Goal: Information Seeking & Learning: Learn about a topic

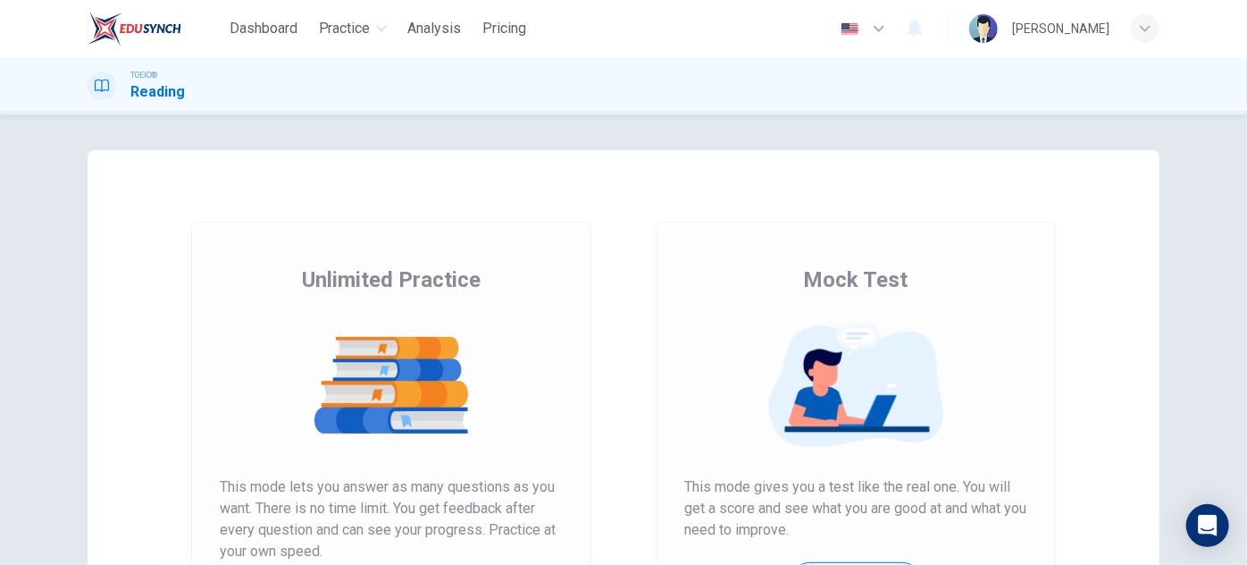
scroll to position [299, 0]
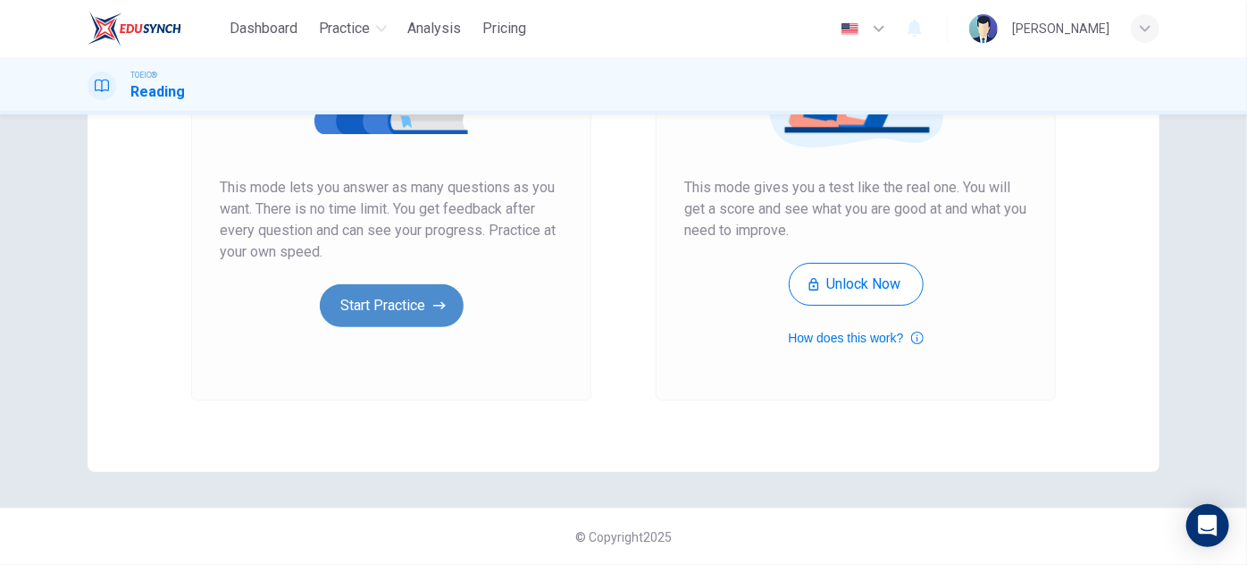
click at [384, 312] on button "Start Practice" at bounding box center [392, 305] width 144 height 43
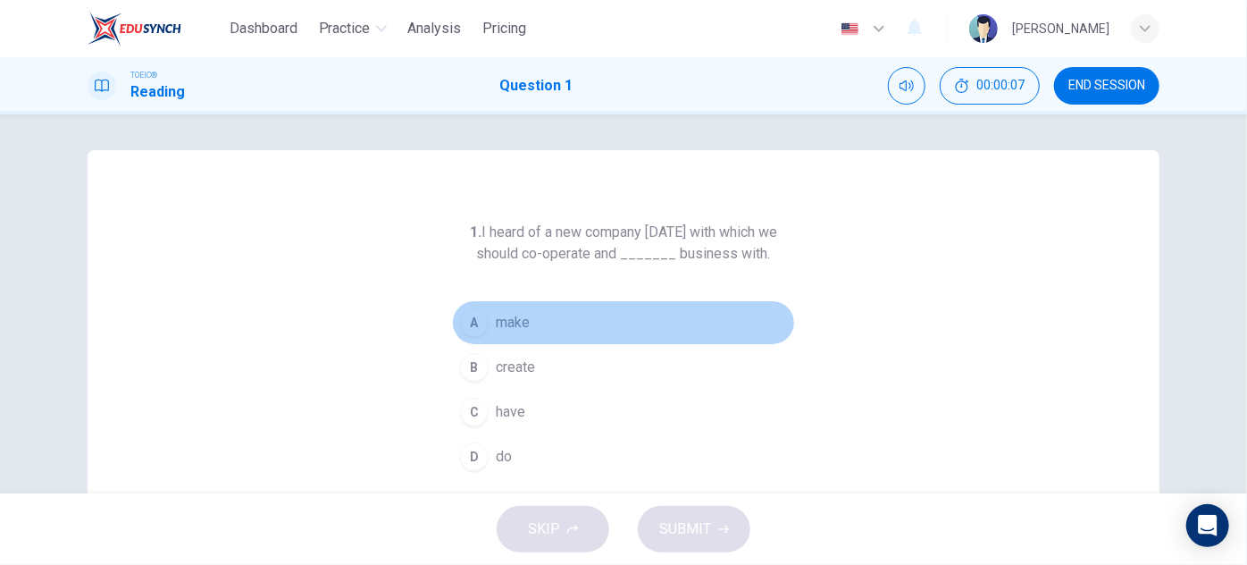
click at [505, 325] on span "make" at bounding box center [513, 322] width 34 height 21
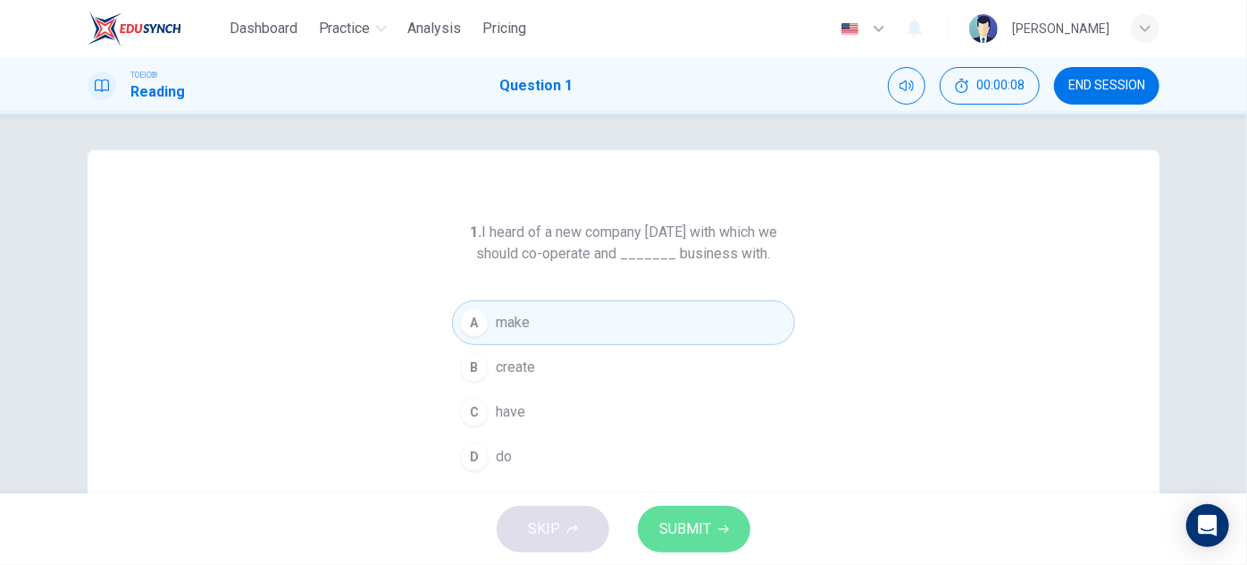
click at [708, 531] on span "SUBMIT" at bounding box center [685, 528] width 52 height 25
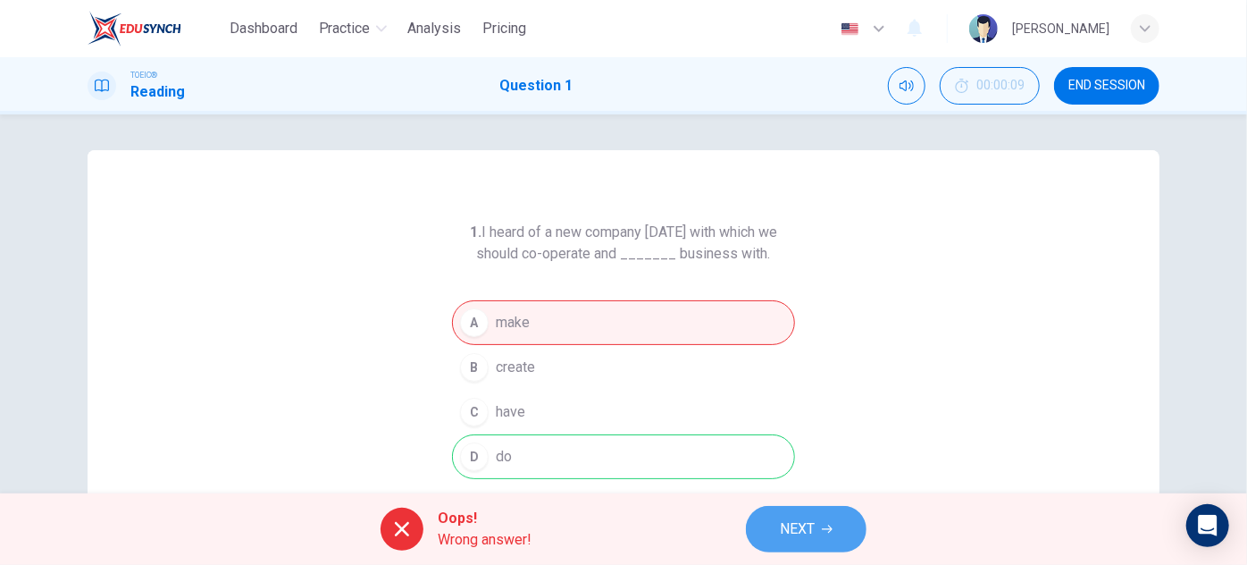
click at [790, 528] on span "NEXT" at bounding box center [797, 528] width 35 height 25
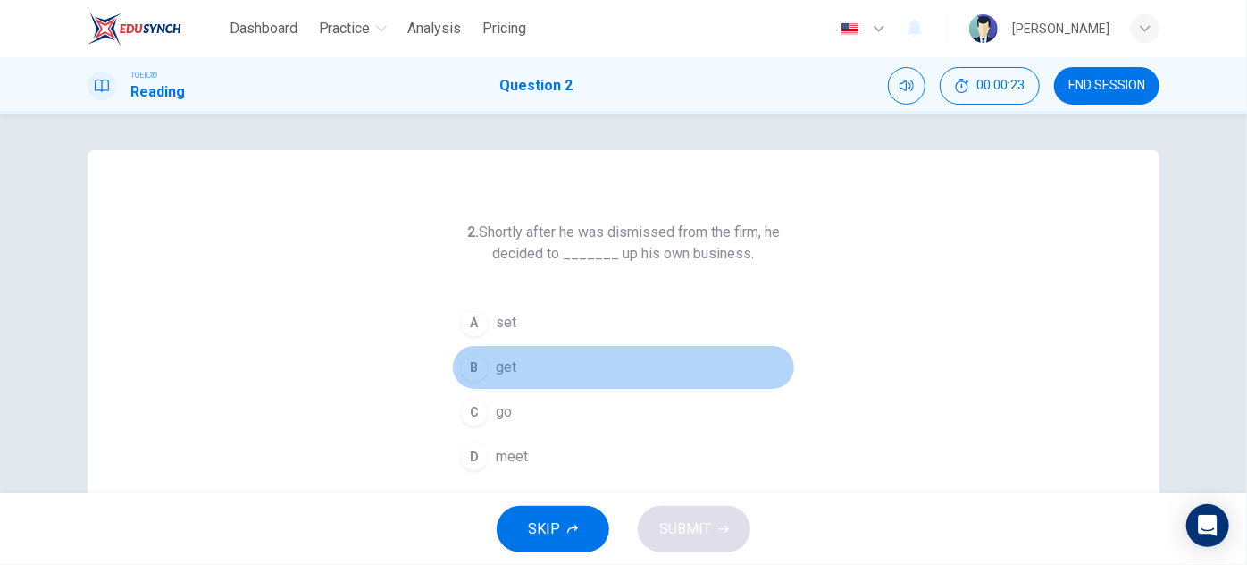
click at [495, 382] on button "B get" at bounding box center [623, 367] width 343 height 45
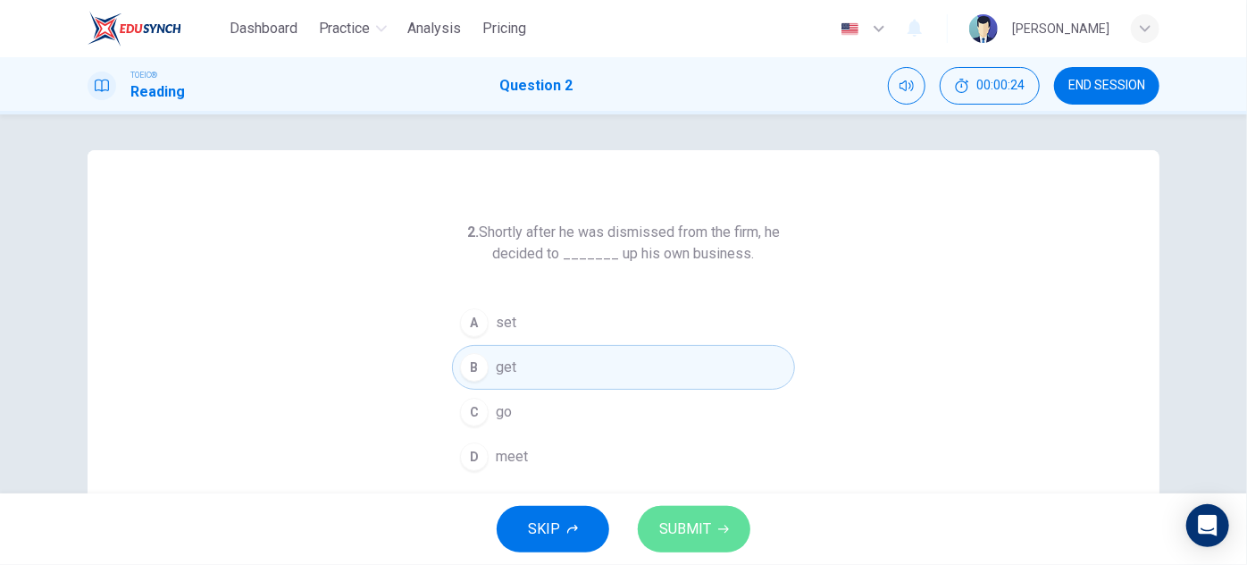
click at [700, 527] on span "SUBMIT" at bounding box center [685, 528] width 52 height 25
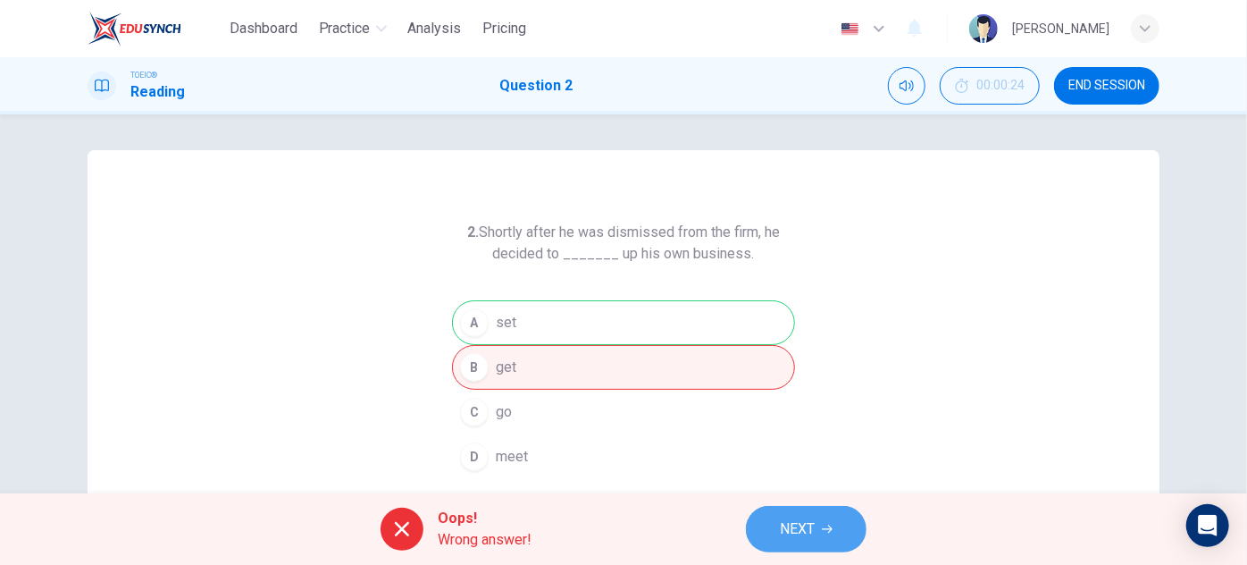
click at [816, 536] on button "NEXT" at bounding box center [806, 529] width 121 height 46
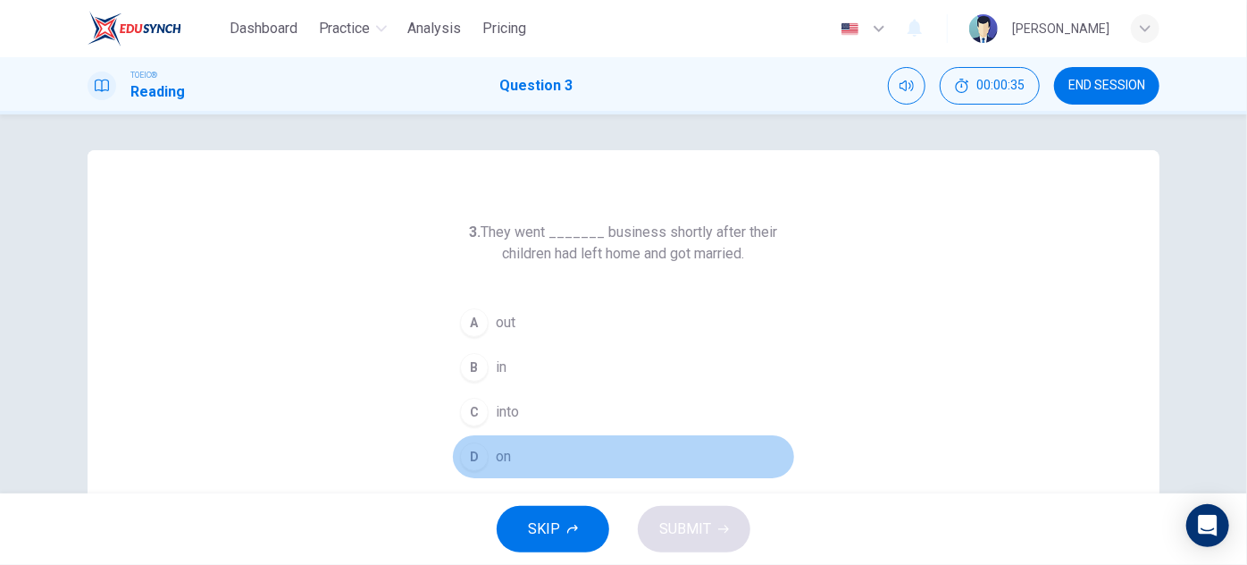
click at [470, 451] on div "D" at bounding box center [474, 456] width 29 height 29
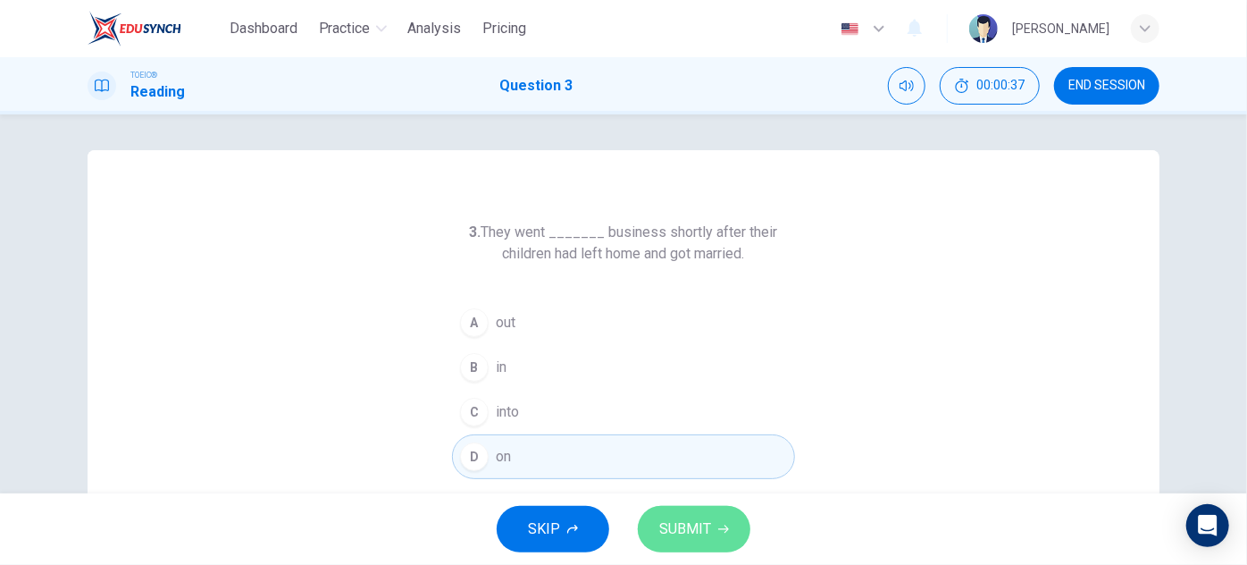
click at [702, 536] on span "SUBMIT" at bounding box center [685, 528] width 52 height 25
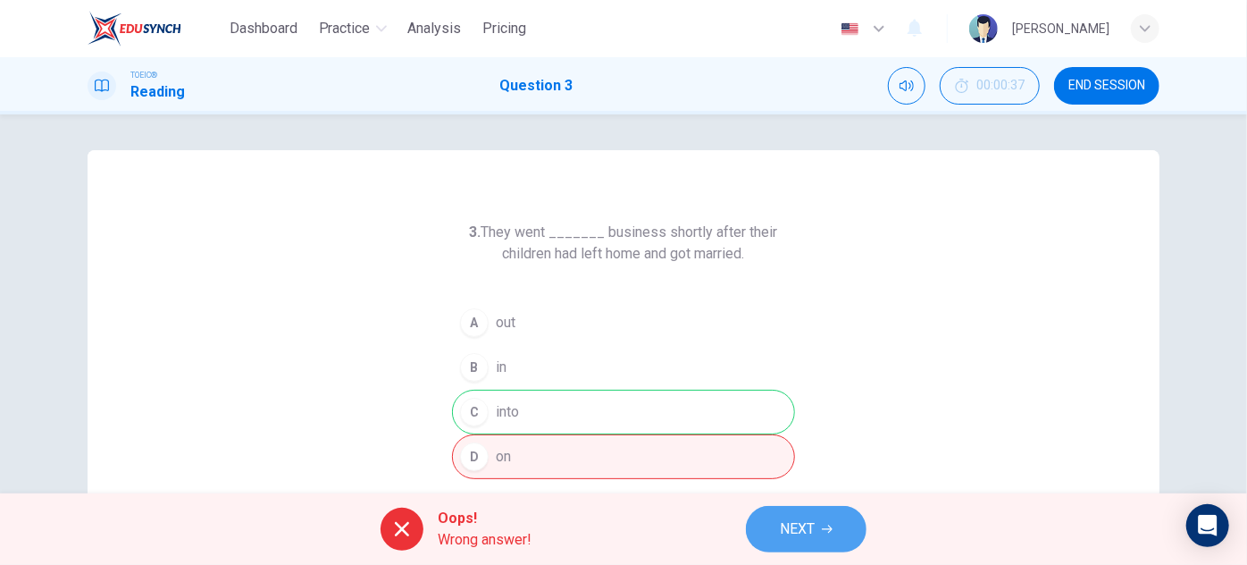
click at [767, 525] on button "NEXT" at bounding box center [806, 529] width 121 height 46
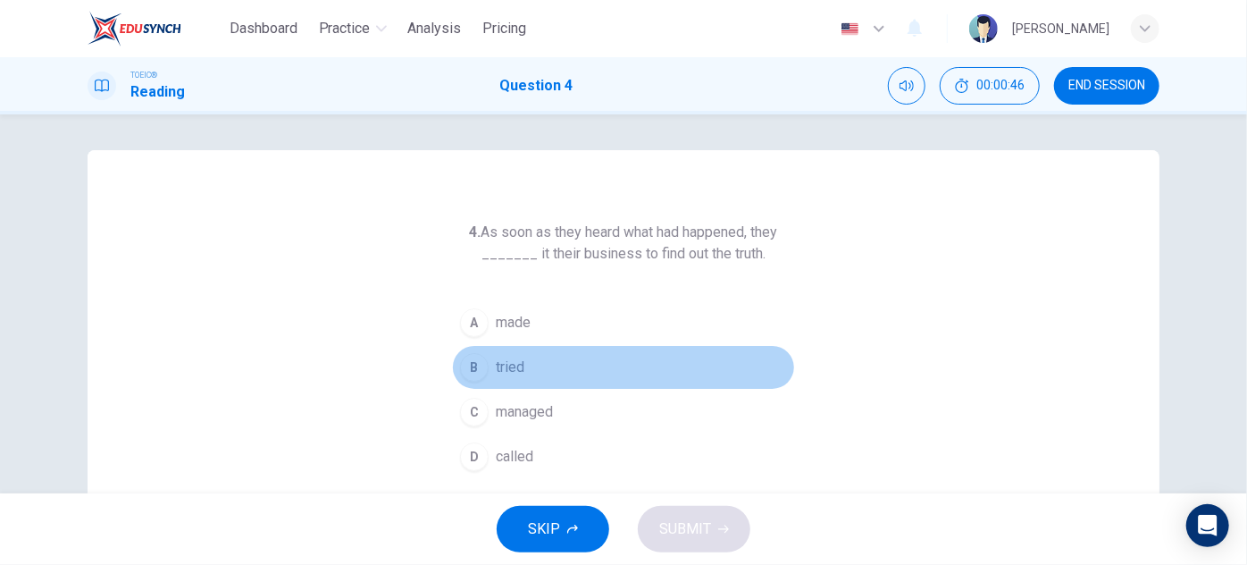
click at [499, 360] on span "tried" at bounding box center [510, 366] width 29 height 21
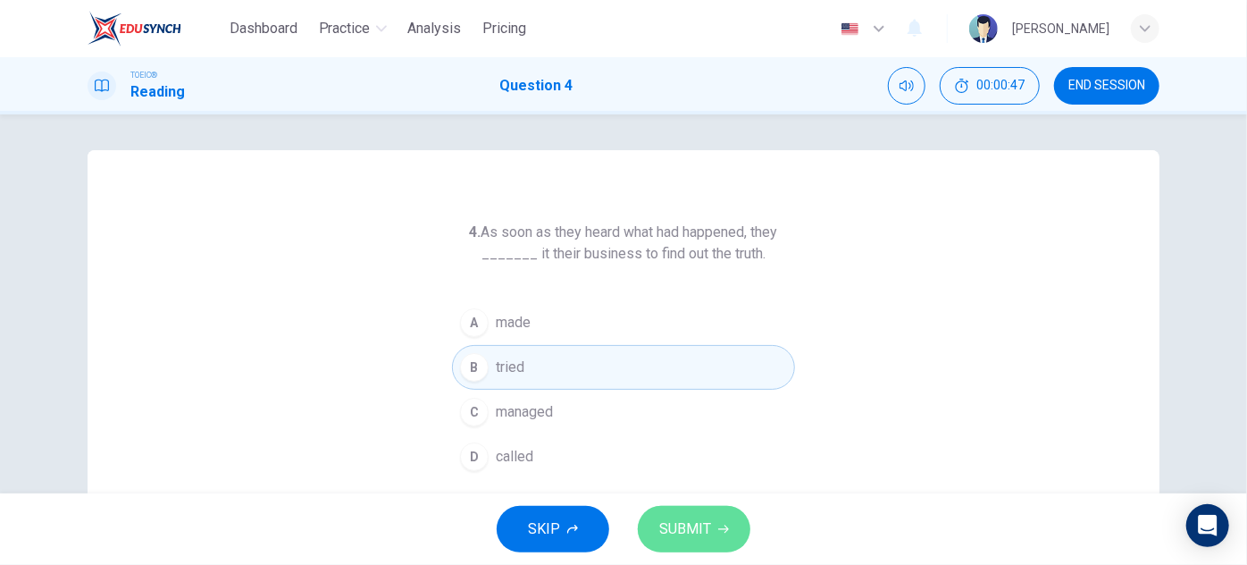
click at [663, 521] on span "SUBMIT" at bounding box center [685, 528] width 52 height 25
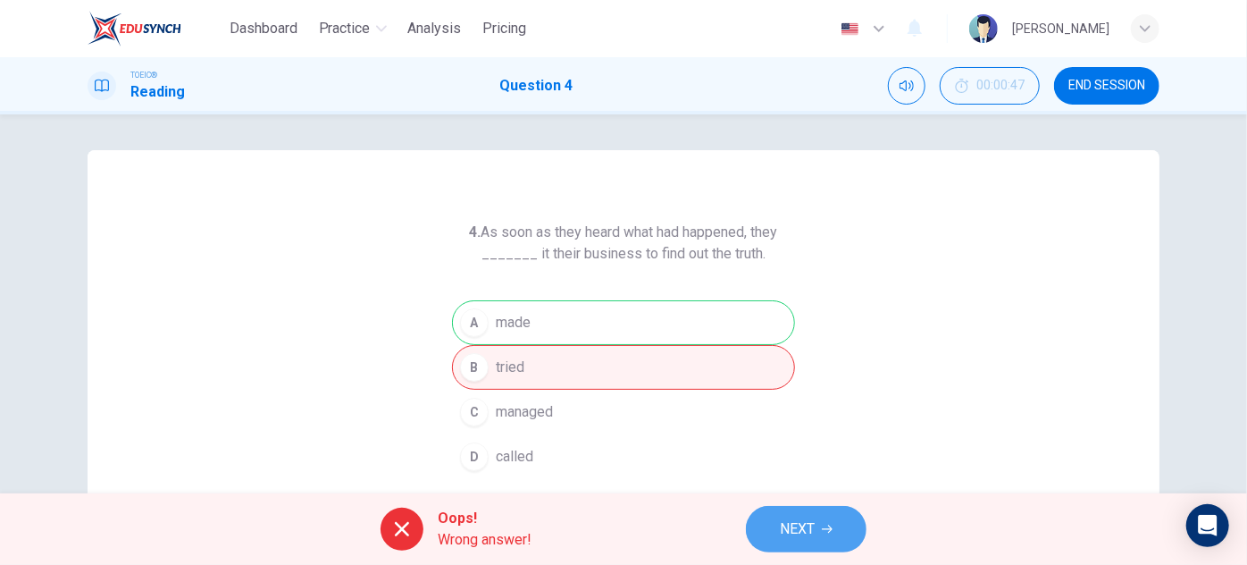
click at [783, 524] on span "NEXT" at bounding box center [797, 528] width 35 height 25
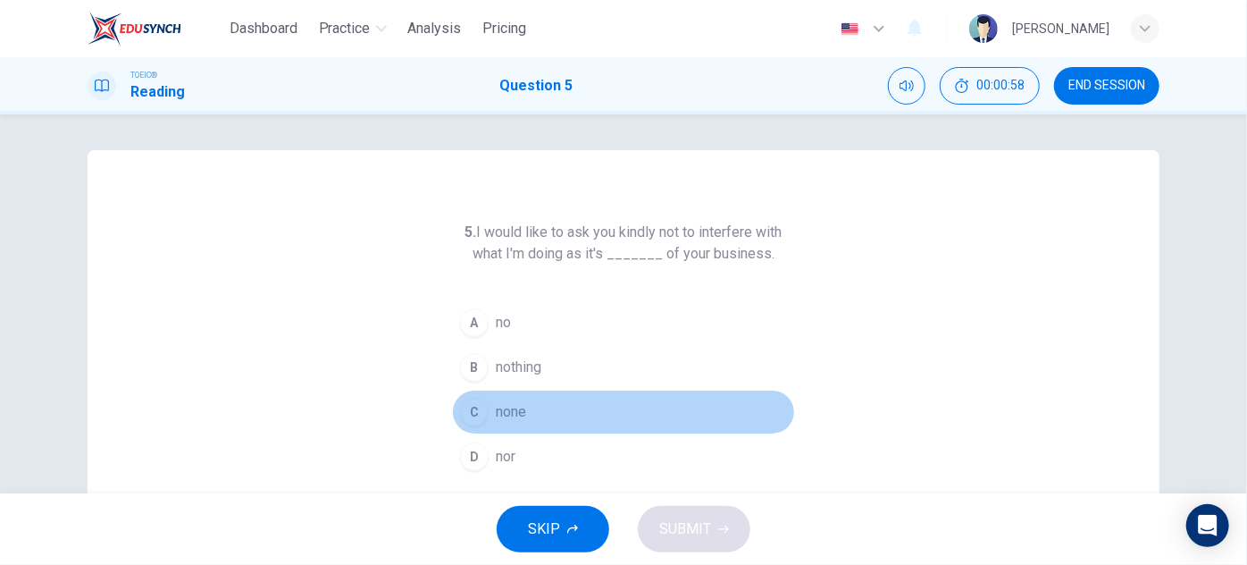
click at [490, 423] on button "C none" at bounding box center [623, 412] width 343 height 45
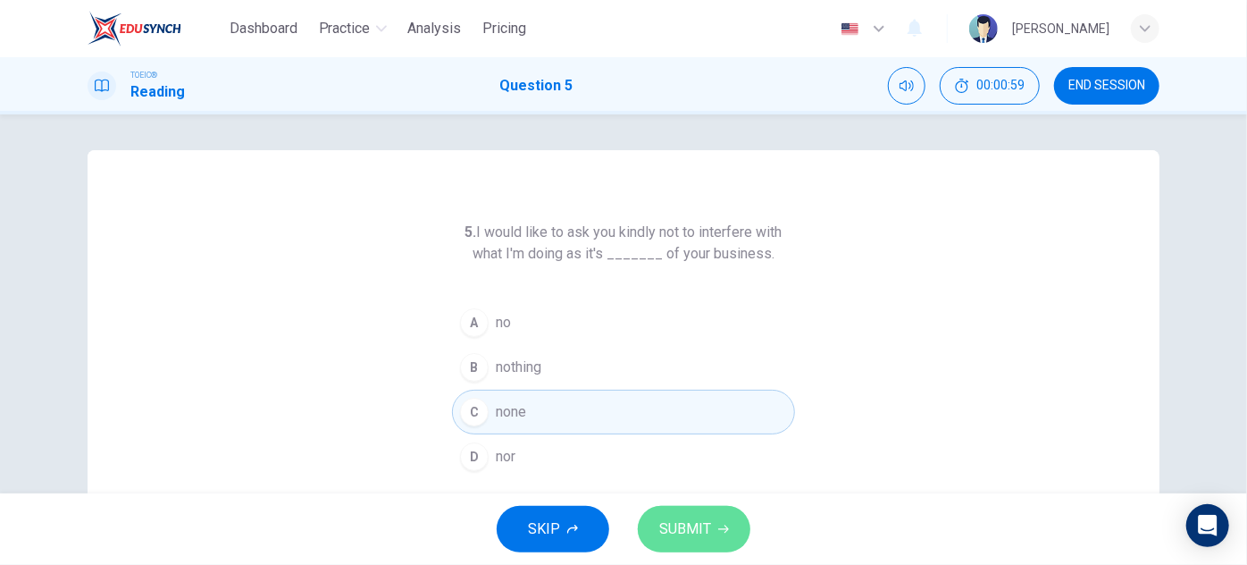
click at [678, 545] on button "SUBMIT" at bounding box center [694, 529] width 113 height 46
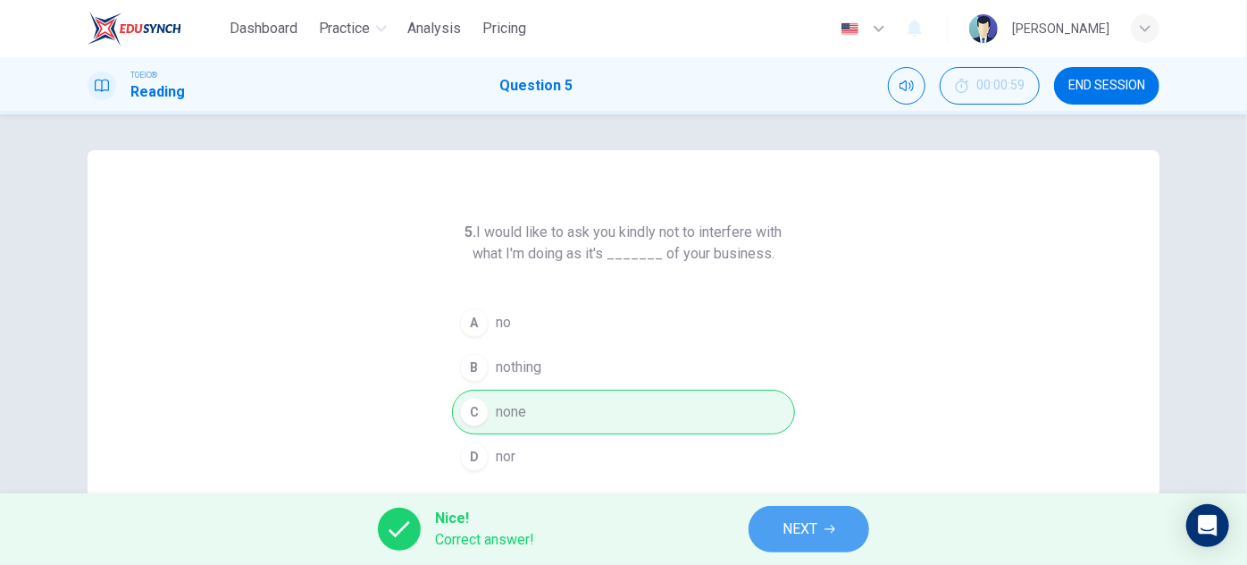
click at [783, 521] on span "NEXT" at bounding box center [800, 528] width 35 height 25
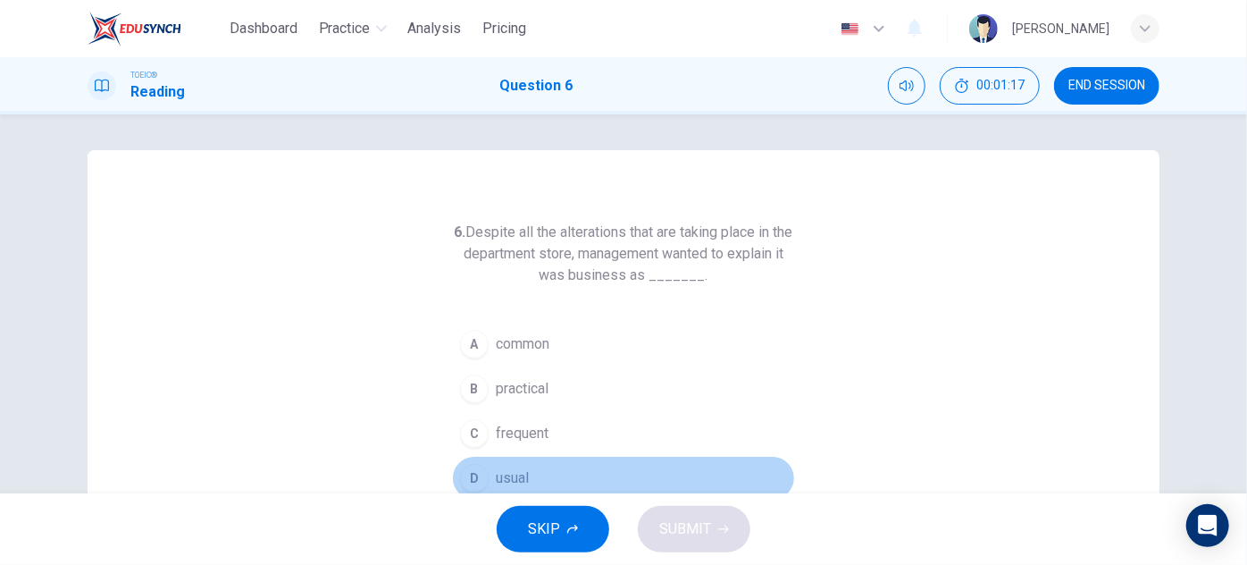
click at [473, 472] on div "D" at bounding box center [474, 478] width 29 height 29
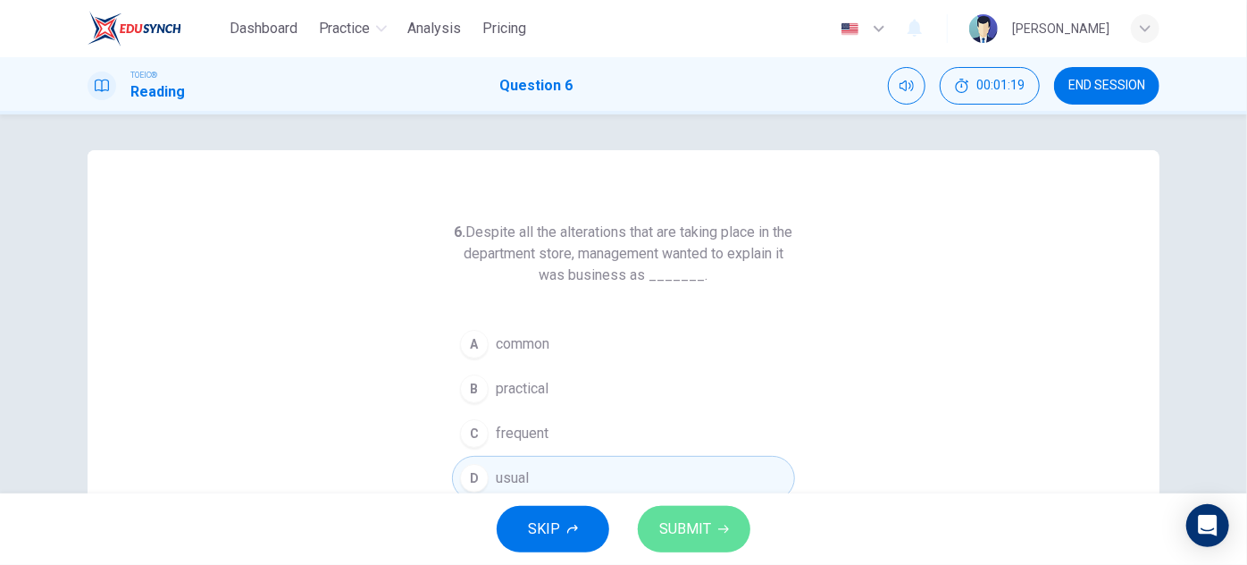
click at [679, 533] on span "SUBMIT" at bounding box center [685, 528] width 52 height 25
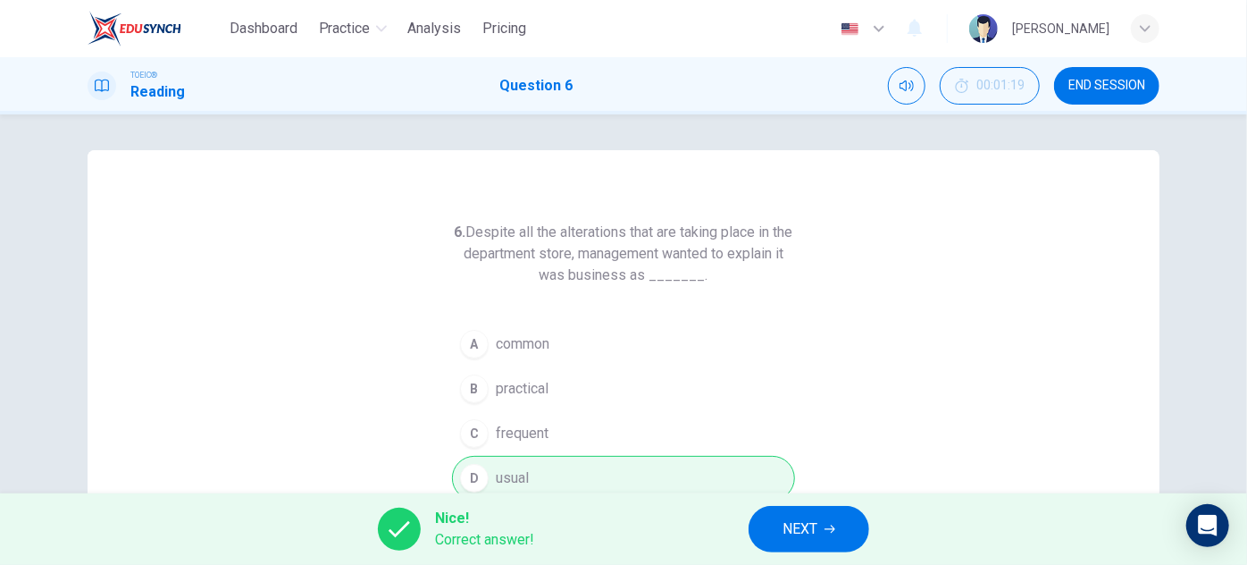
click at [805, 531] on span "NEXT" at bounding box center [800, 528] width 35 height 25
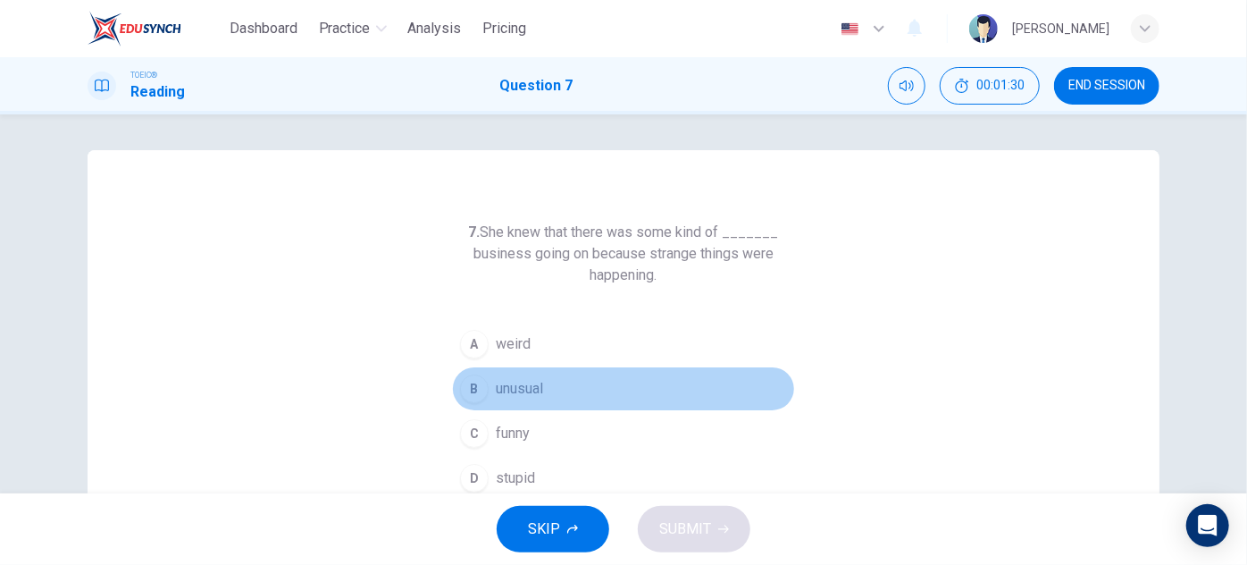
click at [496, 382] on span "unusual" at bounding box center [519, 388] width 47 height 21
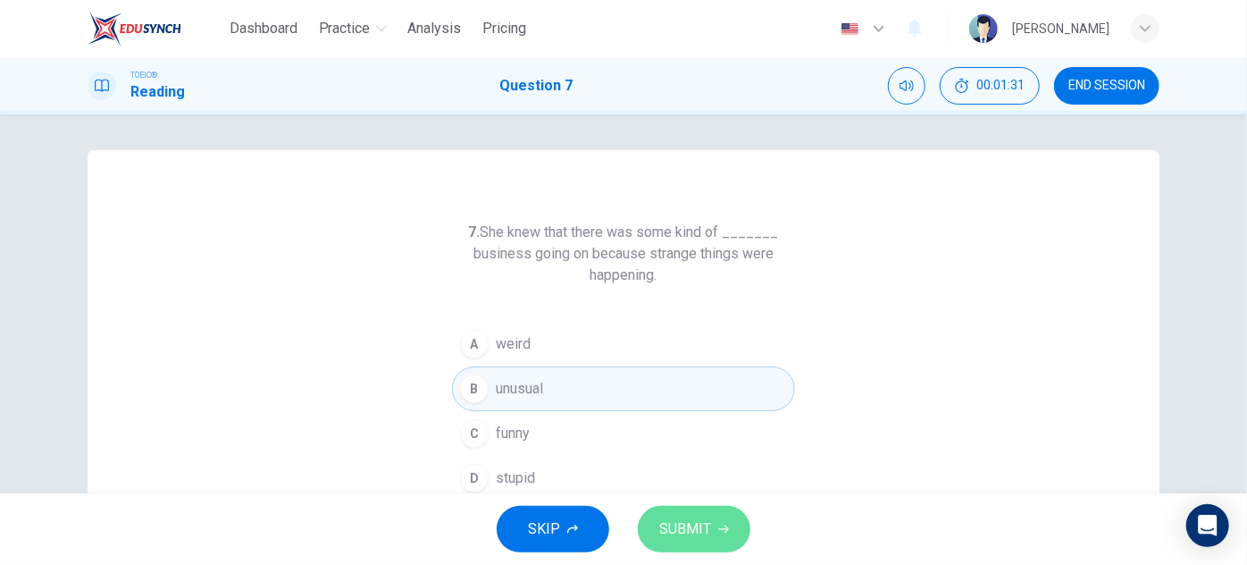
click at [700, 524] on span "SUBMIT" at bounding box center [685, 528] width 52 height 25
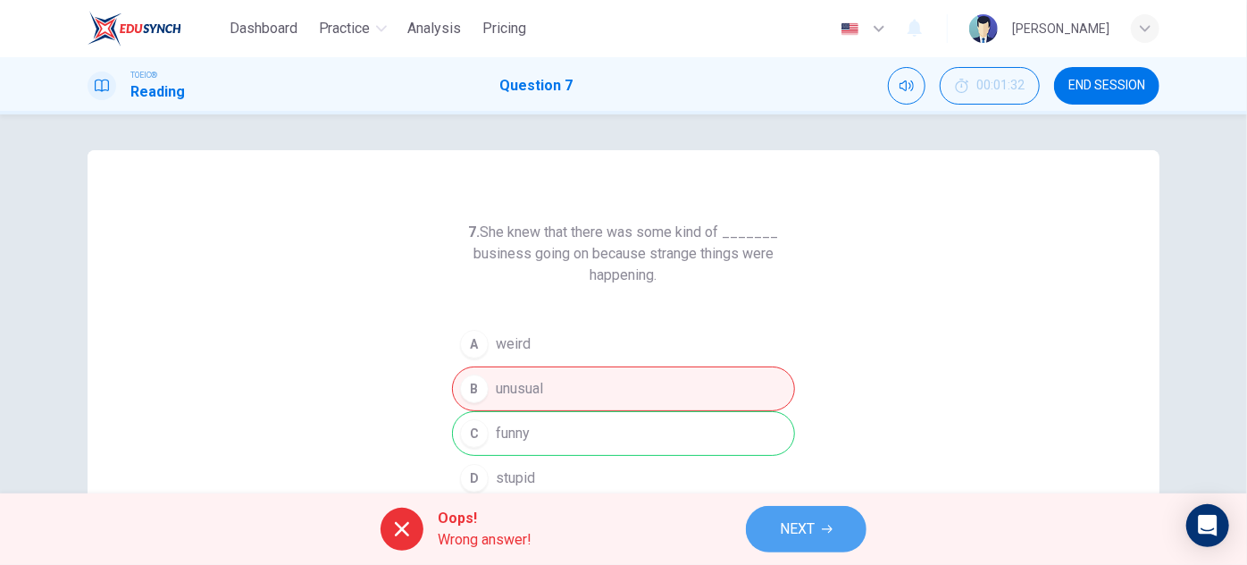
click at [819, 549] on button "NEXT" at bounding box center [806, 529] width 121 height 46
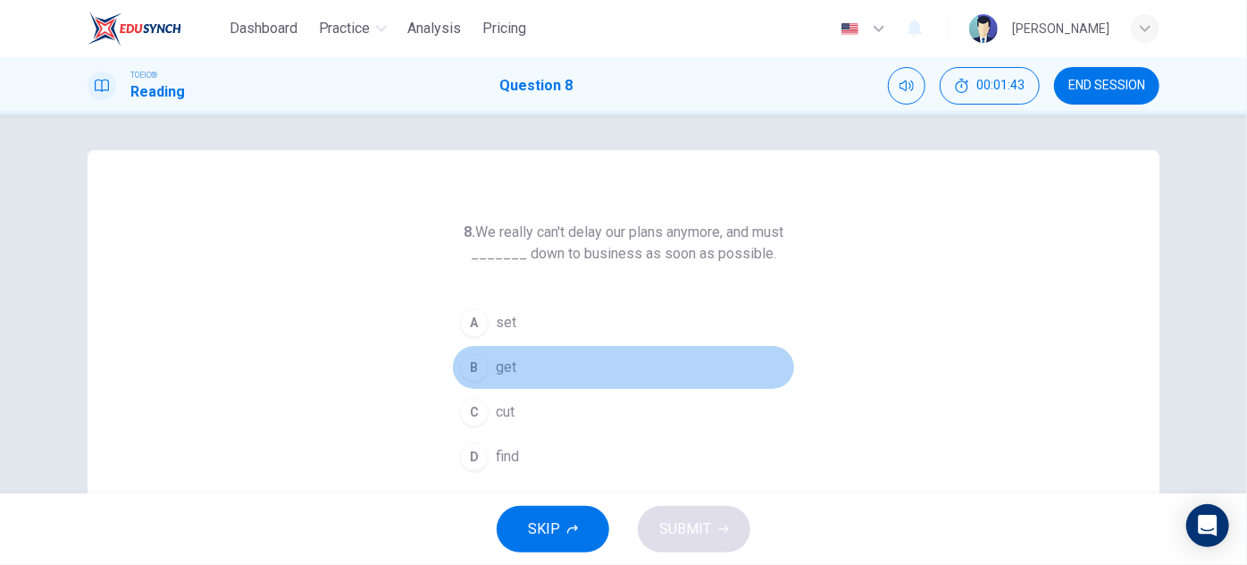
click at [510, 356] on span "get" at bounding box center [506, 366] width 21 height 21
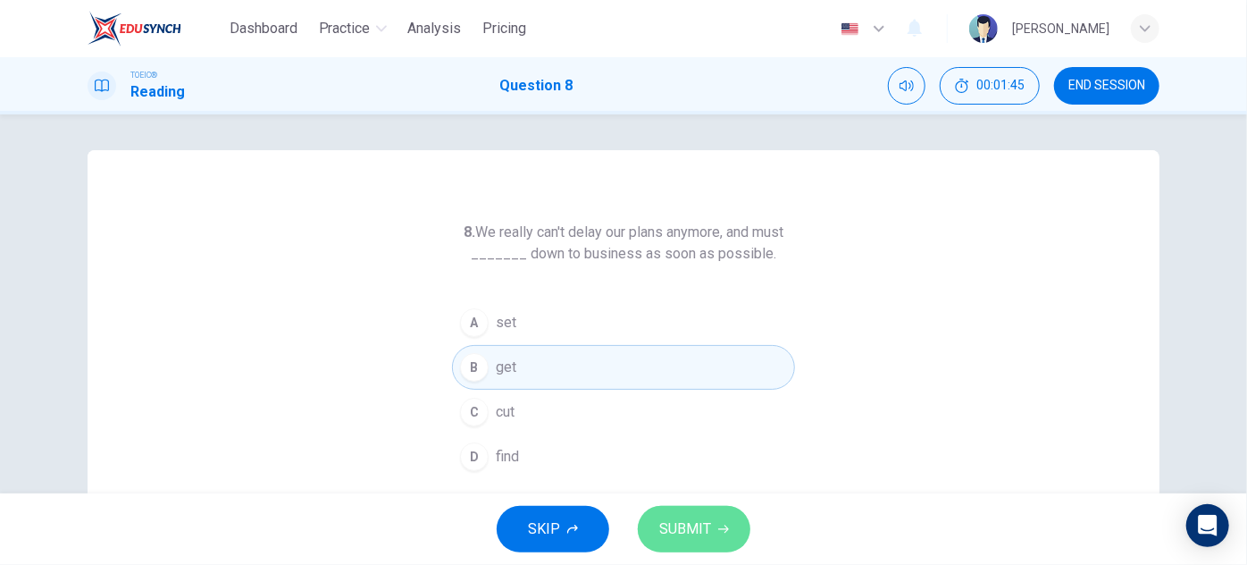
click at [696, 535] on span "SUBMIT" at bounding box center [685, 528] width 52 height 25
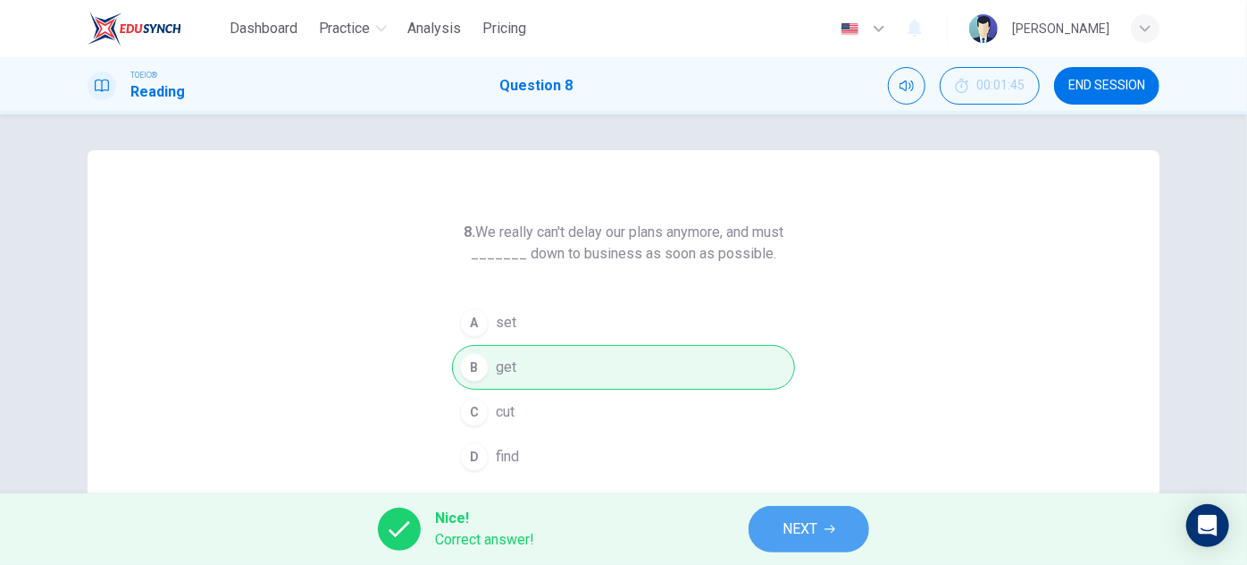
click at [839, 540] on button "NEXT" at bounding box center [809, 529] width 121 height 46
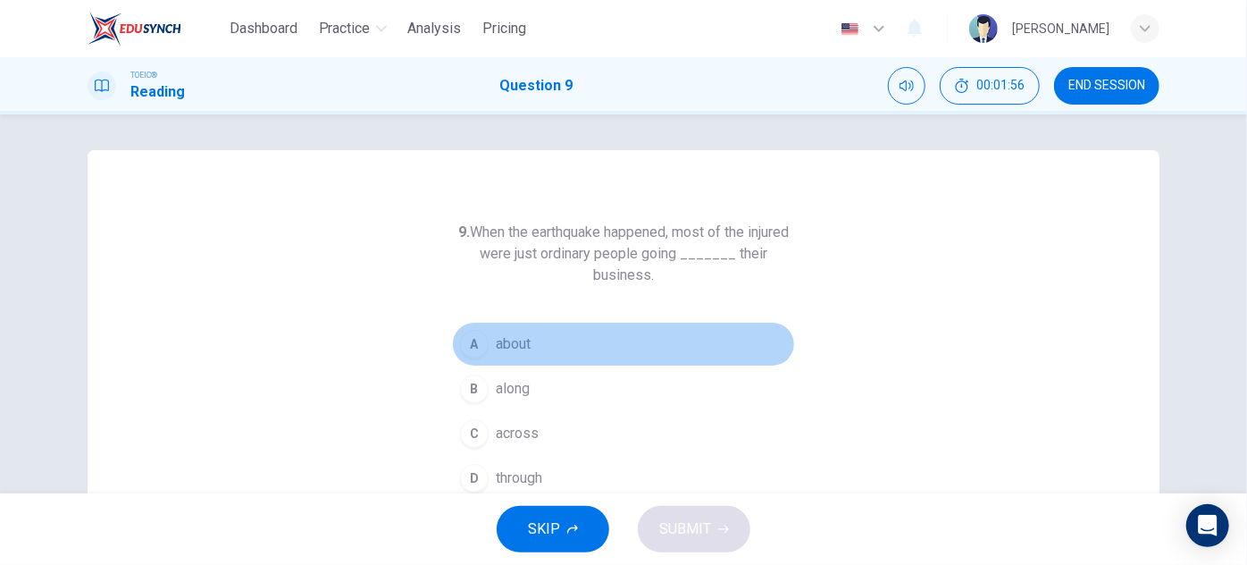
click at [480, 355] on button "A about" at bounding box center [623, 344] width 343 height 45
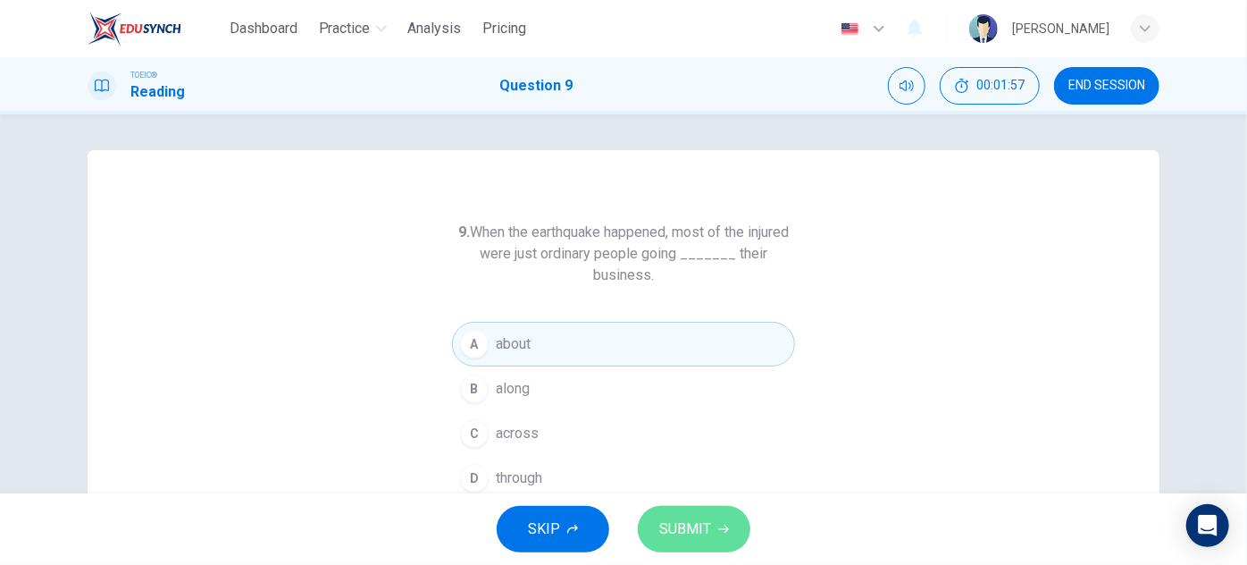
click at [708, 523] on span "SUBMIT" at bounding box center [685, 528] width 52 height 25
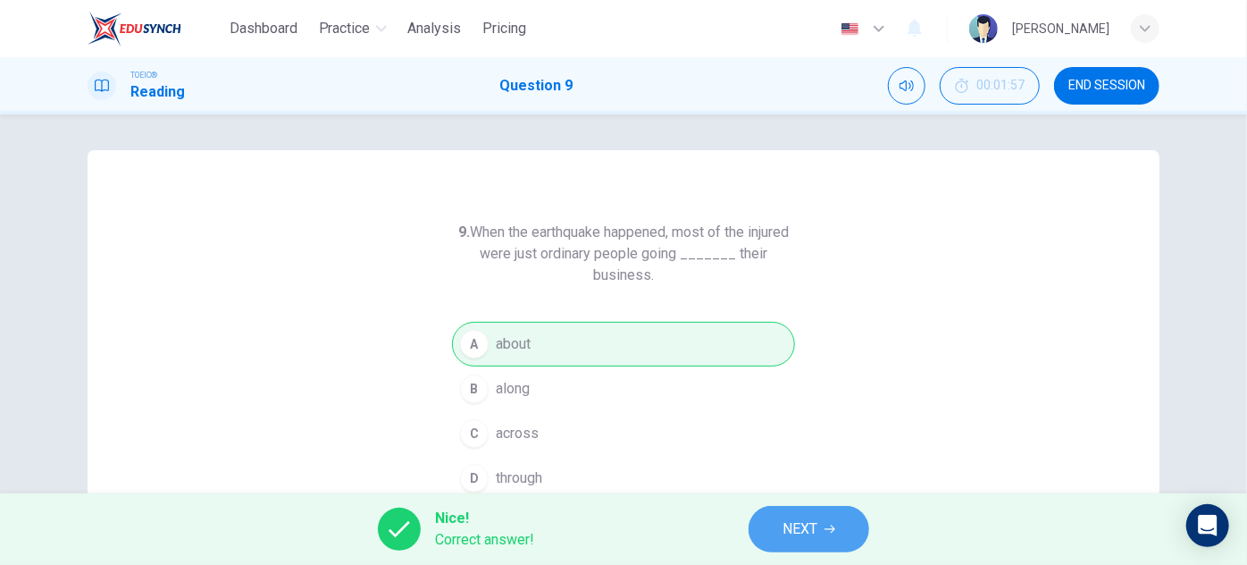
click at [786, 516] on span "NEXT" at bounding box center [800, 528] width 35 height 25
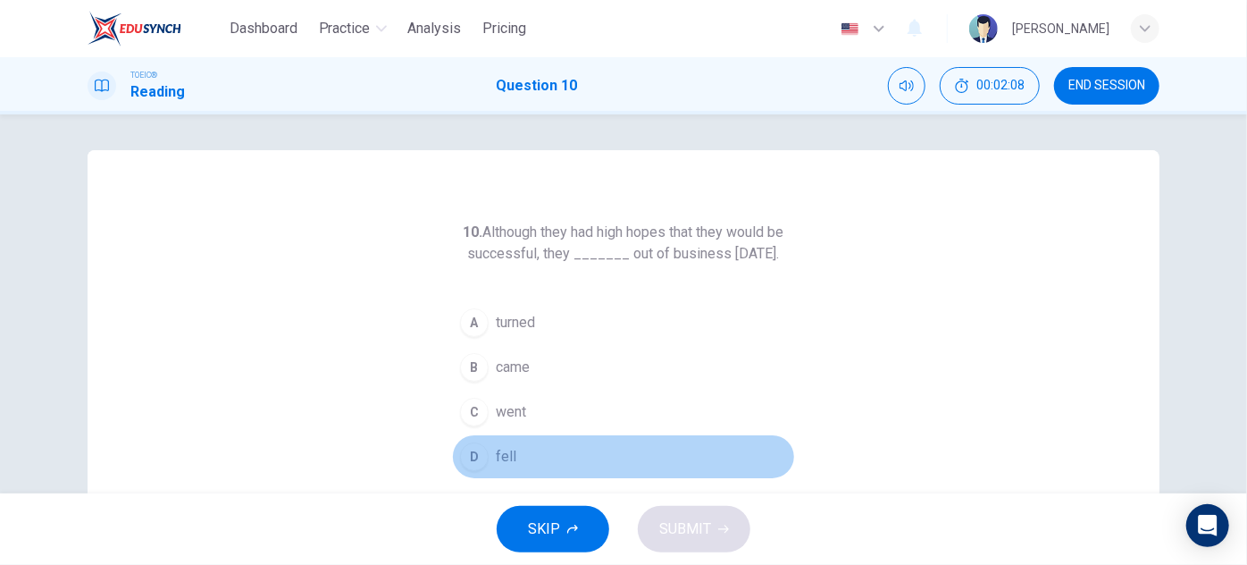
click at [462, 471] on div "D" at bounding box center [474, 456] width 29 height 29
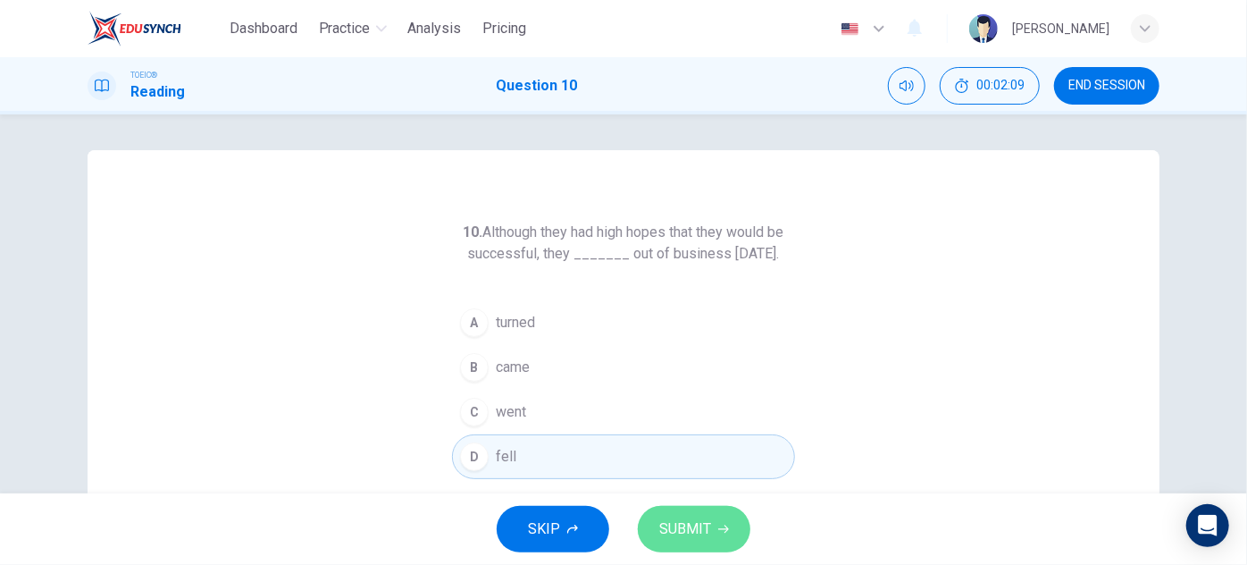
click at [688, 537] on span "SUBMIT" at bounding box center [685, 528] width 52 height 25
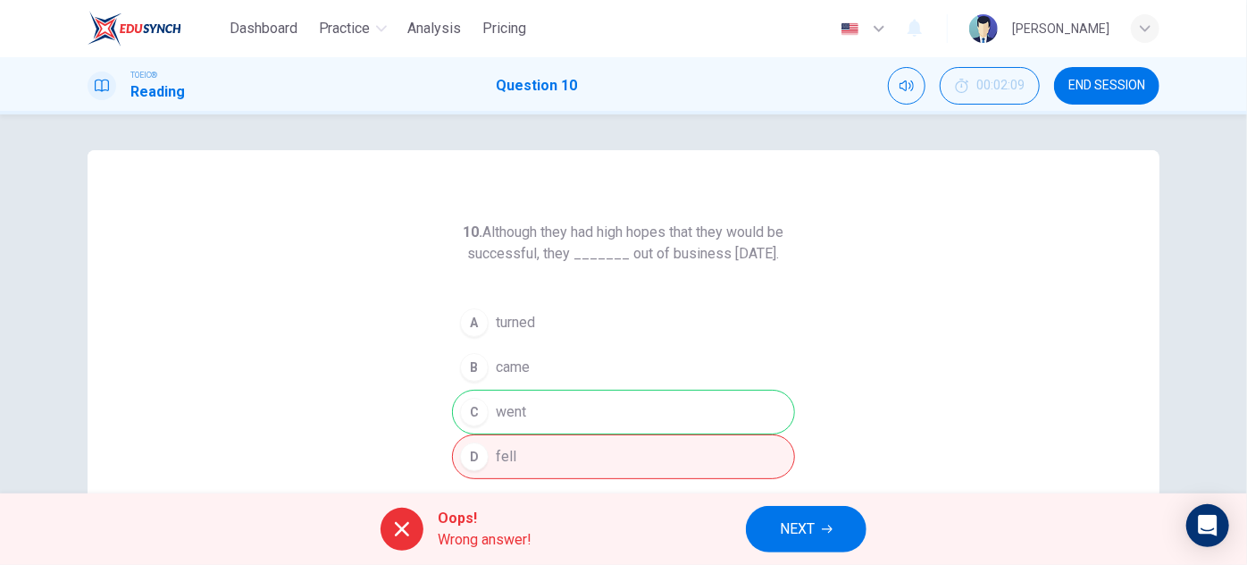
click at [688, 537] on div "Oops! Wrong answer! NEXT" at bounding box center [623, 528] width 1247 height 71
click at [812, 536] on span "NEXT" at bounding box center [797, 528] width 35 height 25
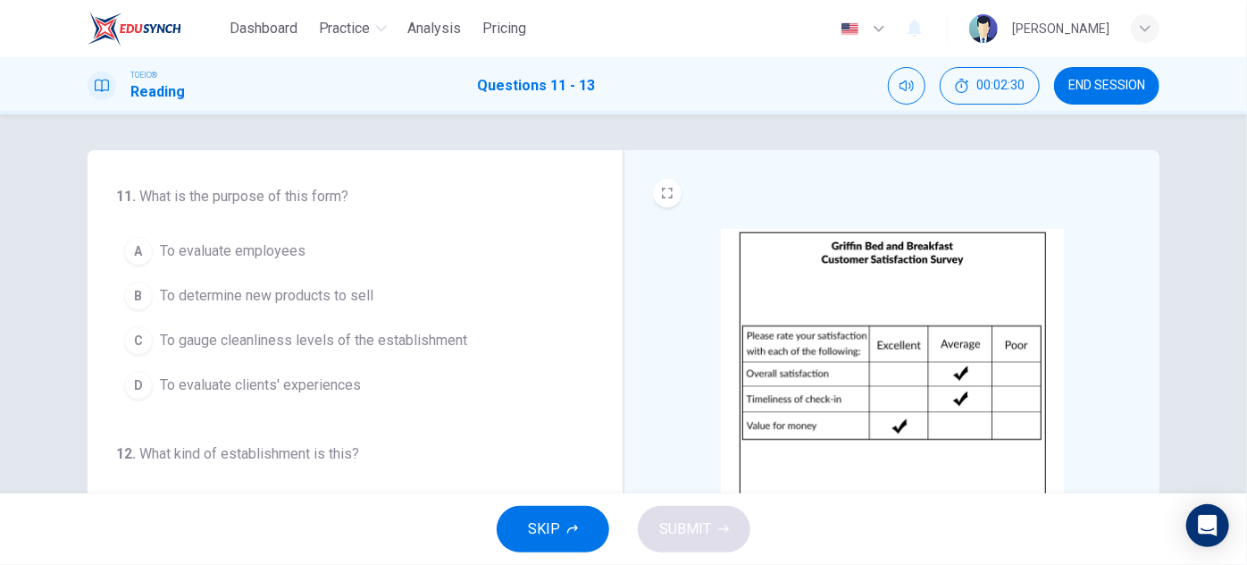
click at [133, 382] on div "D" at bounding box center [138, 385] width 29 height 29
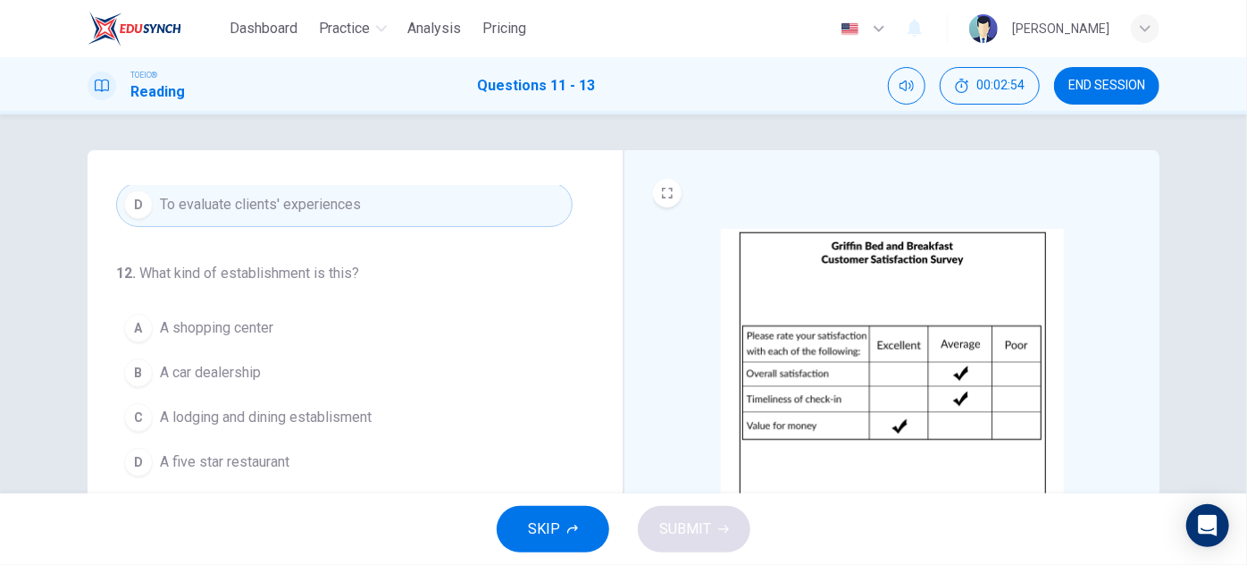
scroll to position [202, 0]
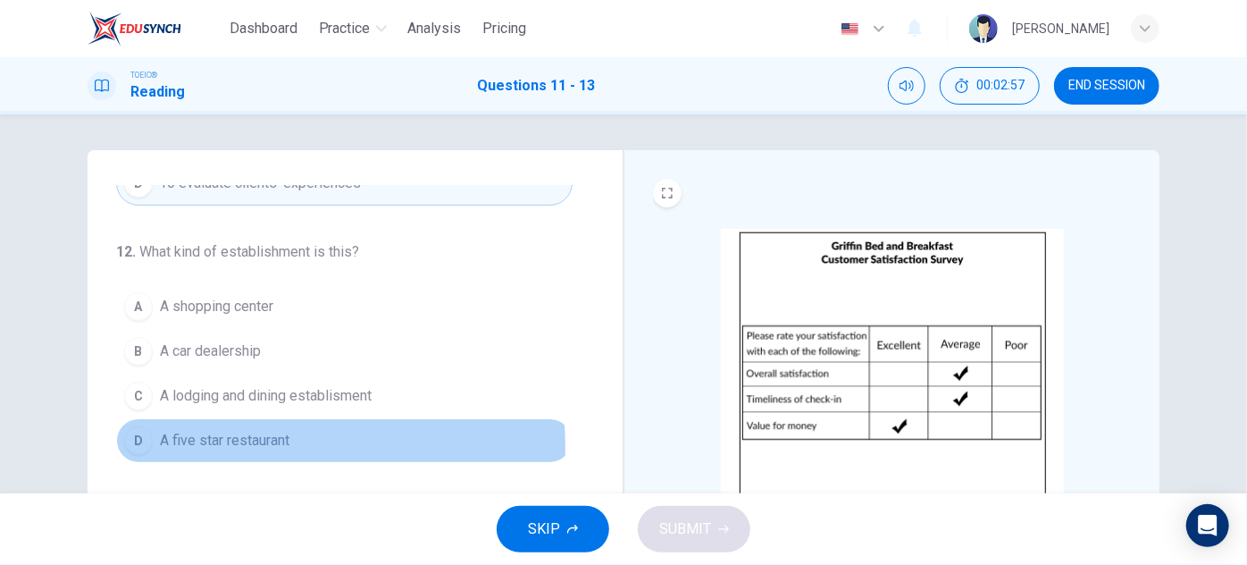
click at [264, 442] on span "A five star restaurant" at bounding box center [225, 440] width 130 height 21
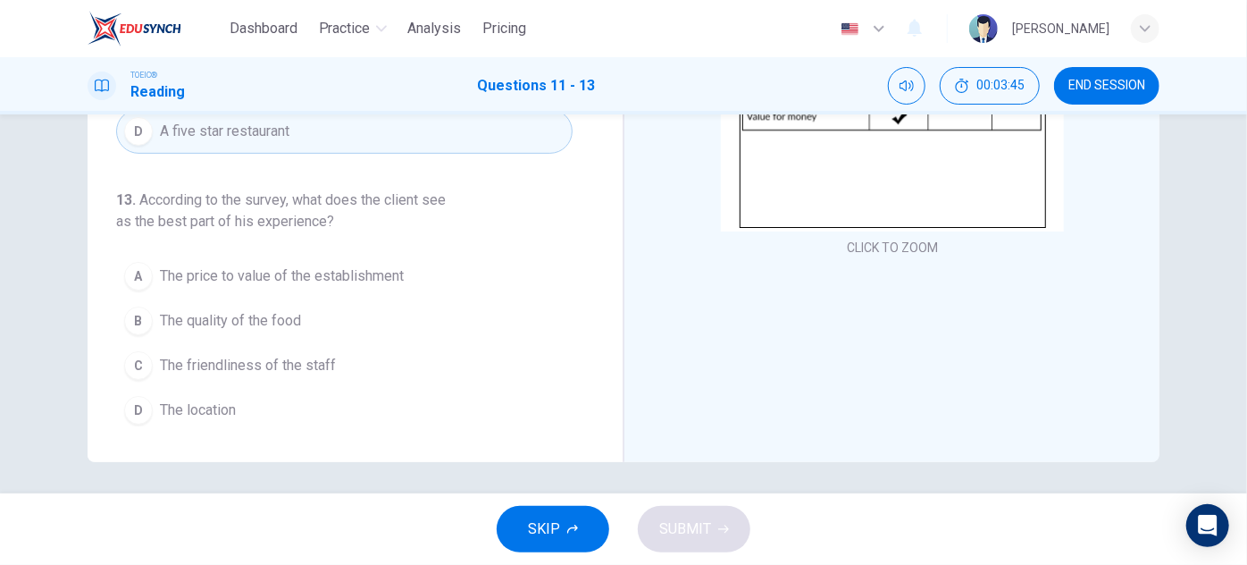
scroll to position [314, 0]
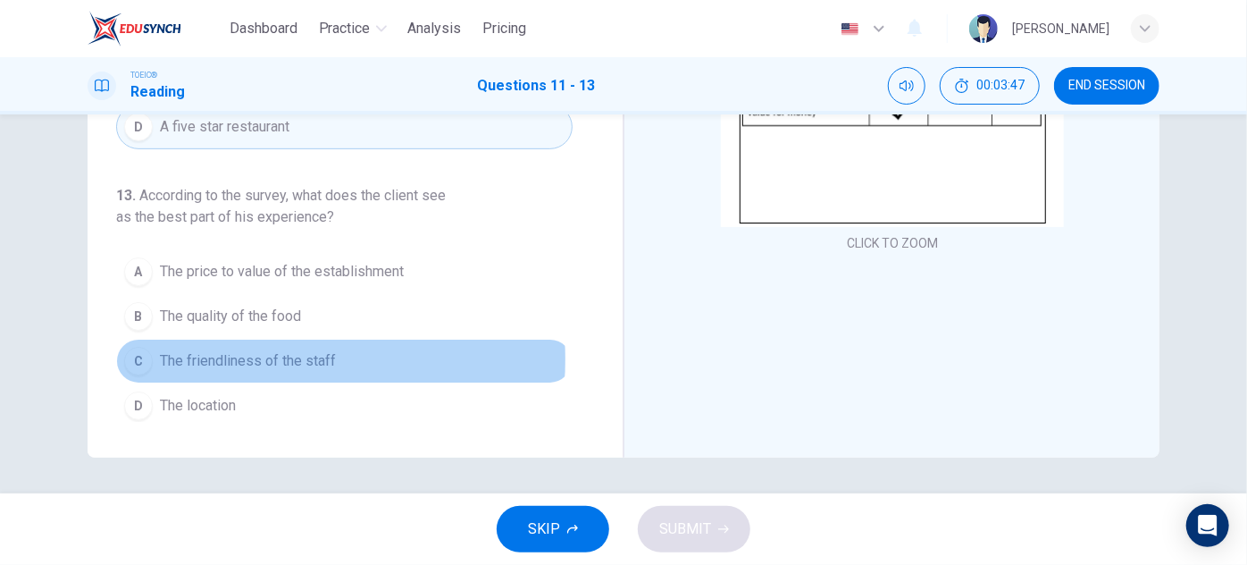
click at [236, 354] on span "The friendliness of the staff" at bounding box center [248, 360] width 176 height 21
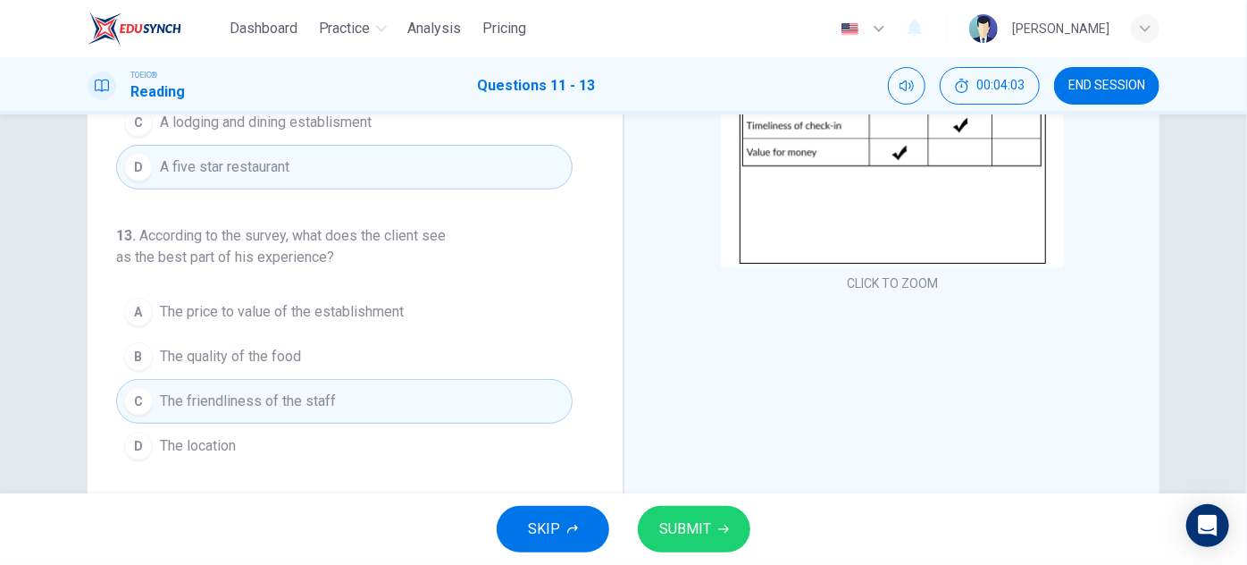
scroll to position [275, 0]
click at [700, 539] on span "SUBMIT" at bounding box center [685, 528] width 52 height 25
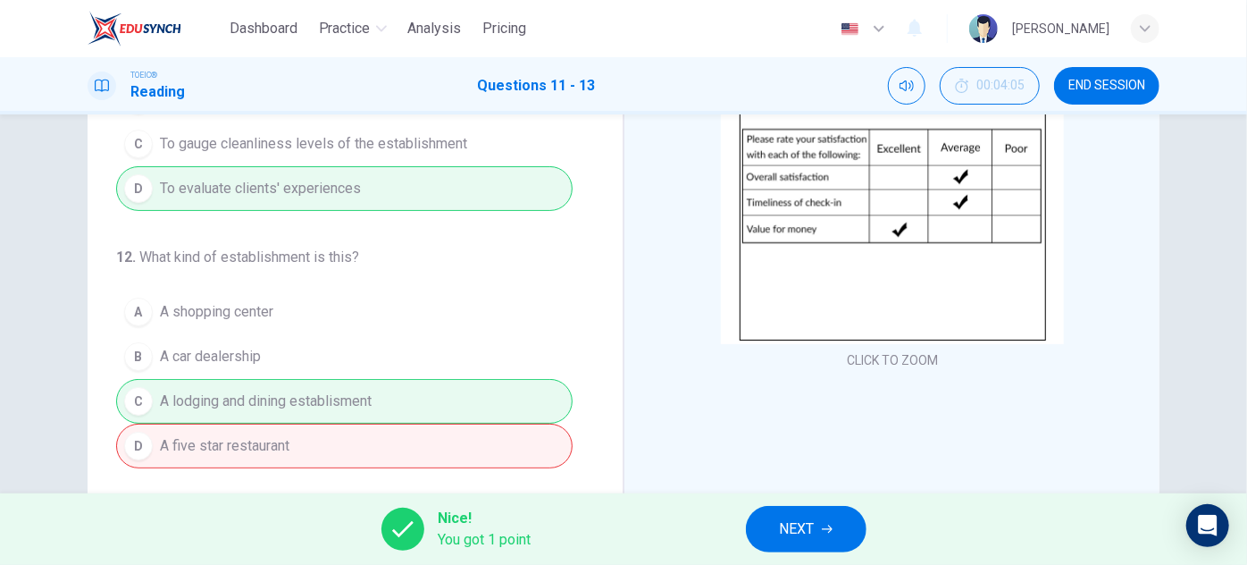
scroll to position [195, 0]
click at [802, 533] on span "NEXT" at bounding box center [797, 528] width 35 height 25
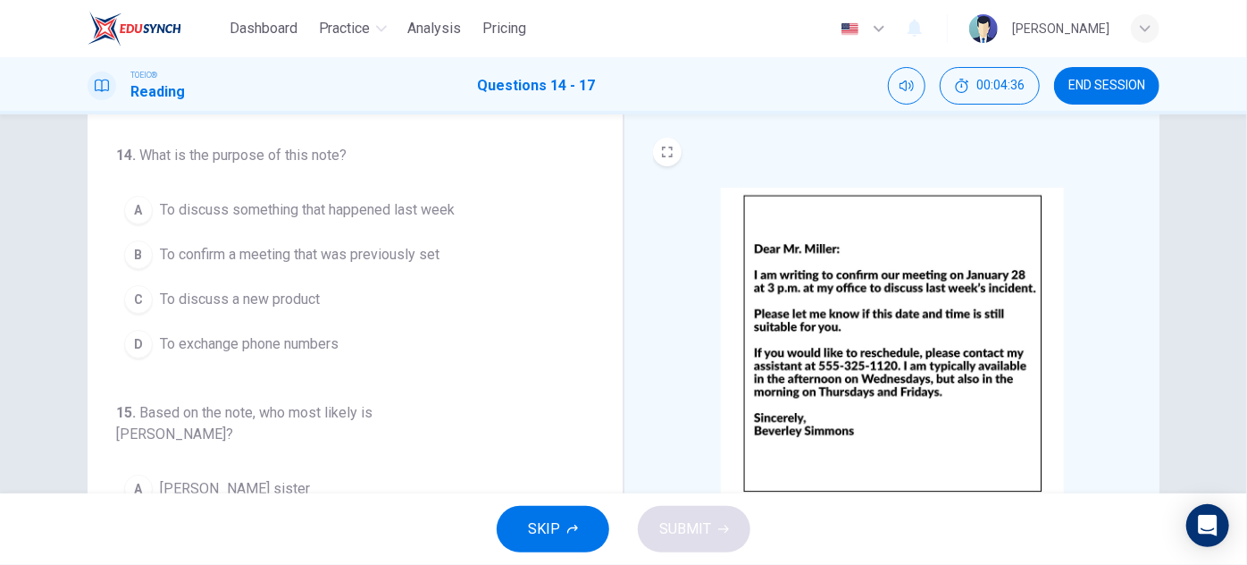
scroll to position [33, 0]
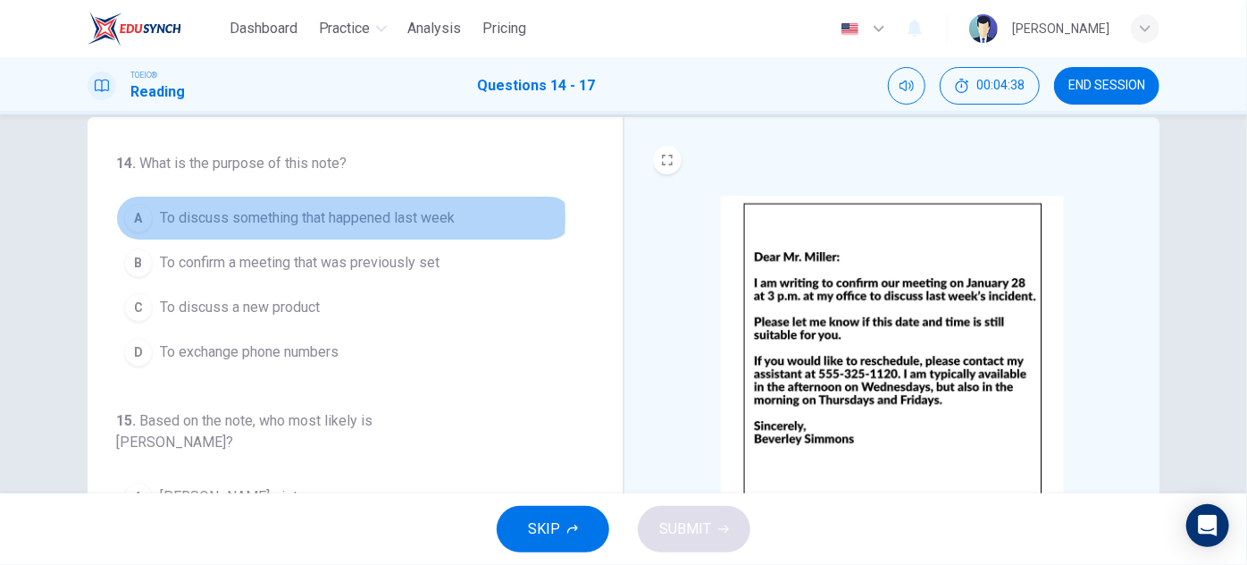
click at [309, 216] on span "To discuss something that happened last week" at bounding box center [307, 217] width 295 height 21
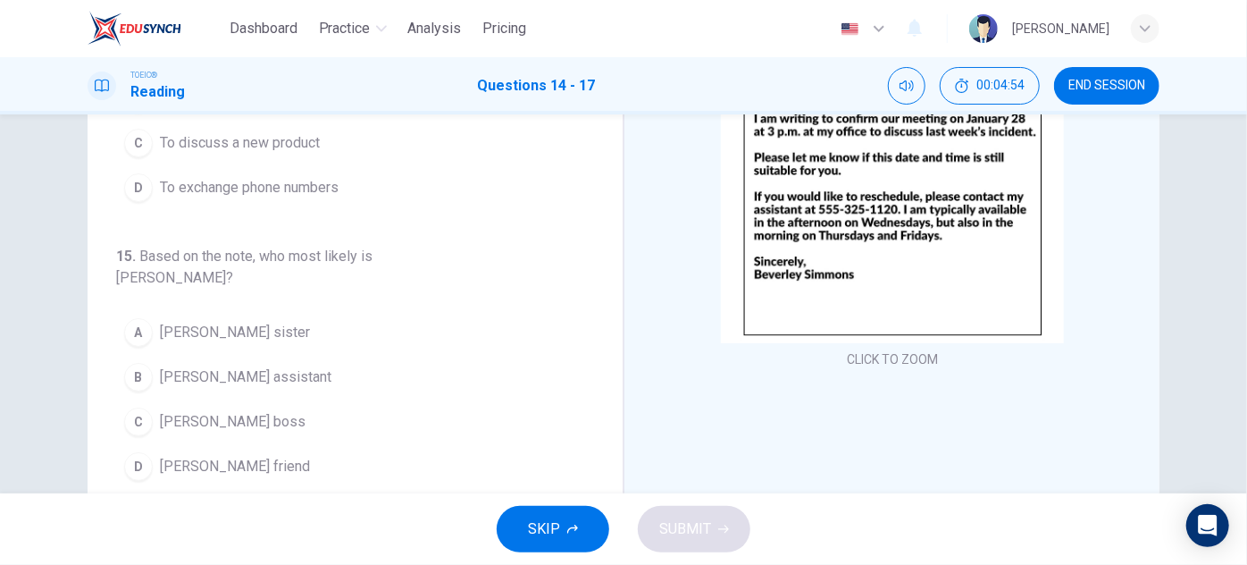
scroll to position [197, 0]
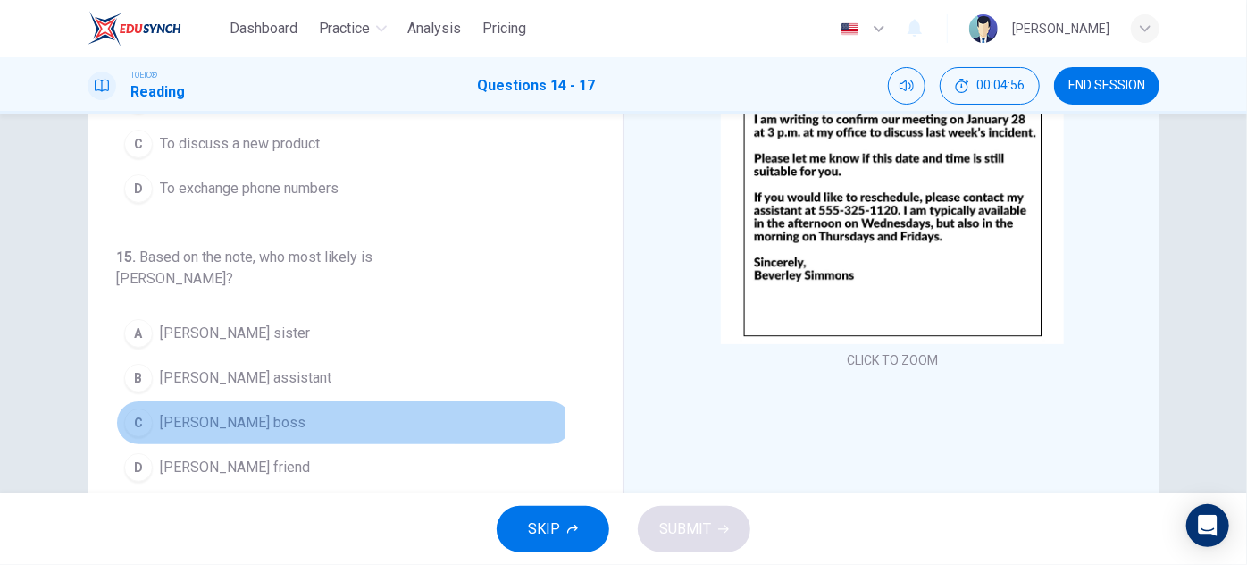
click at [180, 412] on span "[PERSON_NAME] boss" at bounding box center [233, 422] width 146 height 21
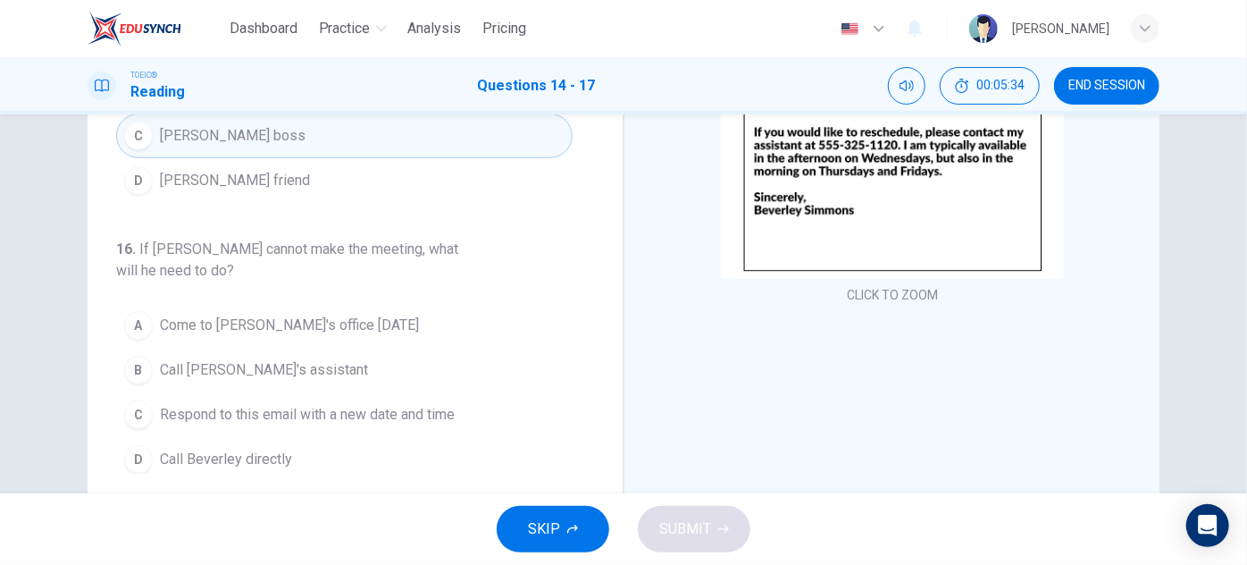
scroll to position [266, 0]
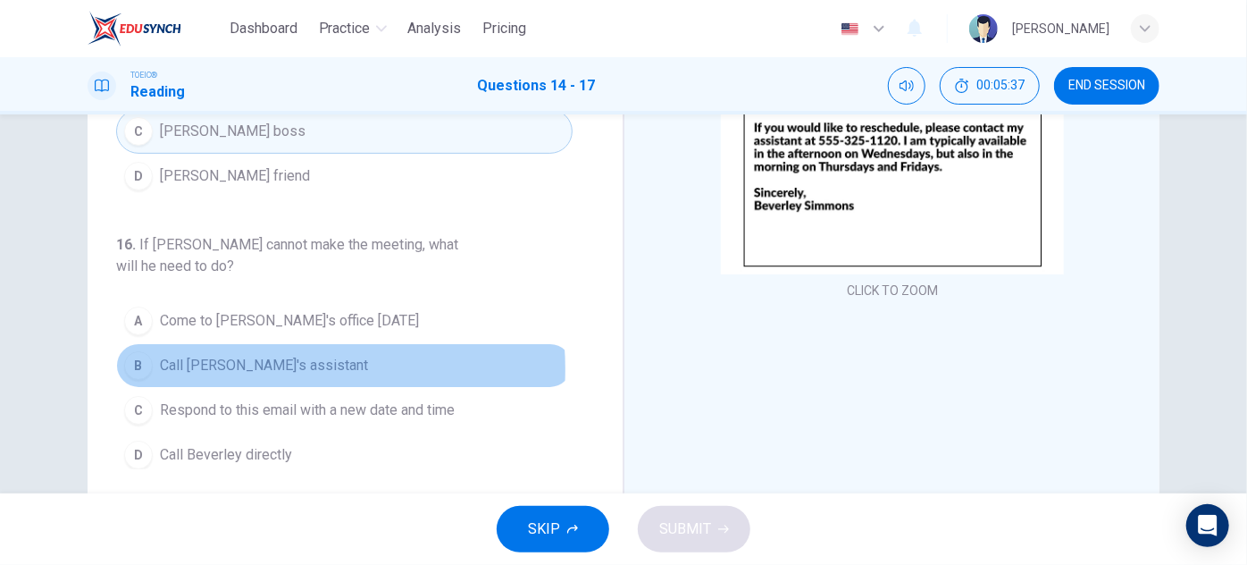
click at [245, 355] on span "Call [PERSON_NAME]'s assistant" at bounding box center [264, 365] width 208 height 21
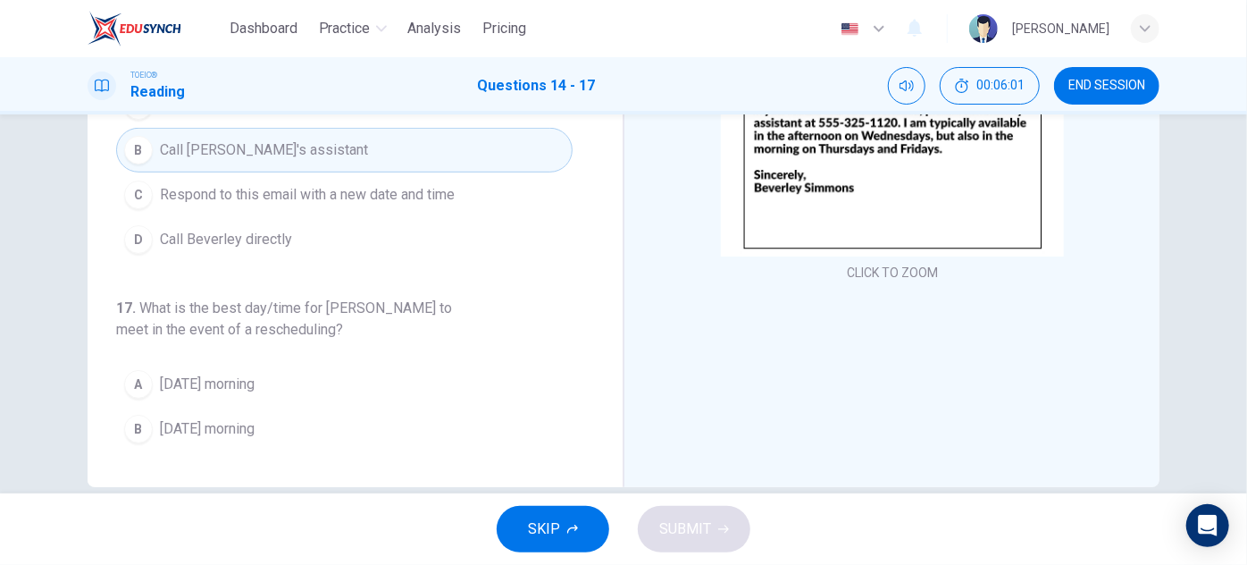
scroll to position [314, 0]
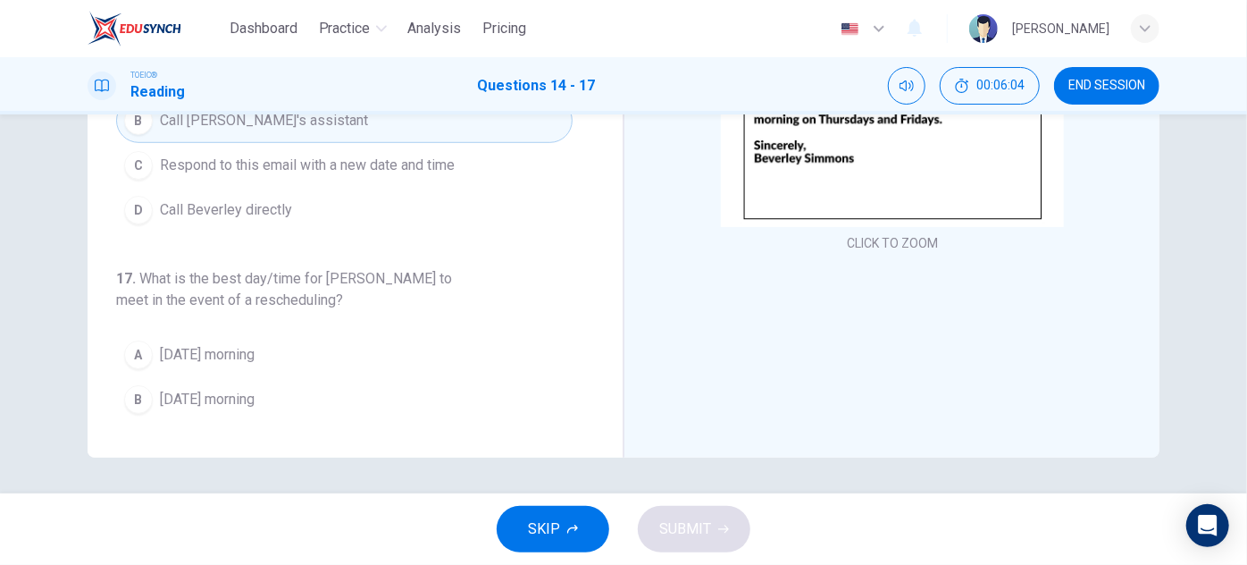
click at [256, 433] on span "[DATE] afternoon" at bounding box center [212, 443] width 105 height 21
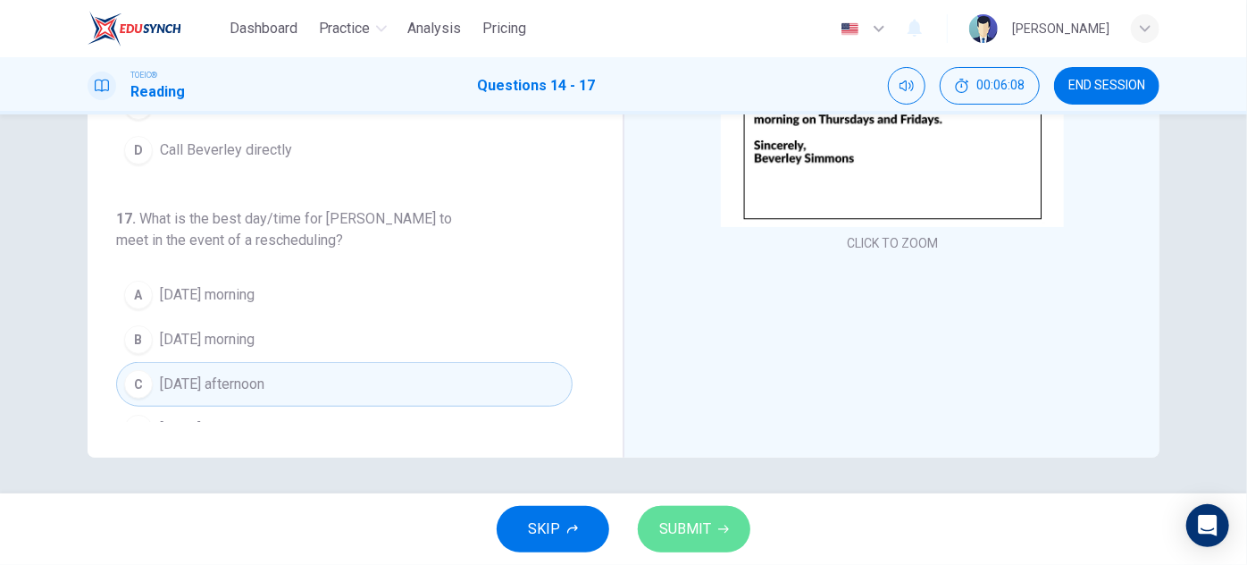
click at [662, 534] on span "SUBMIT" at bounding box center [685, 528] width 52 height 25
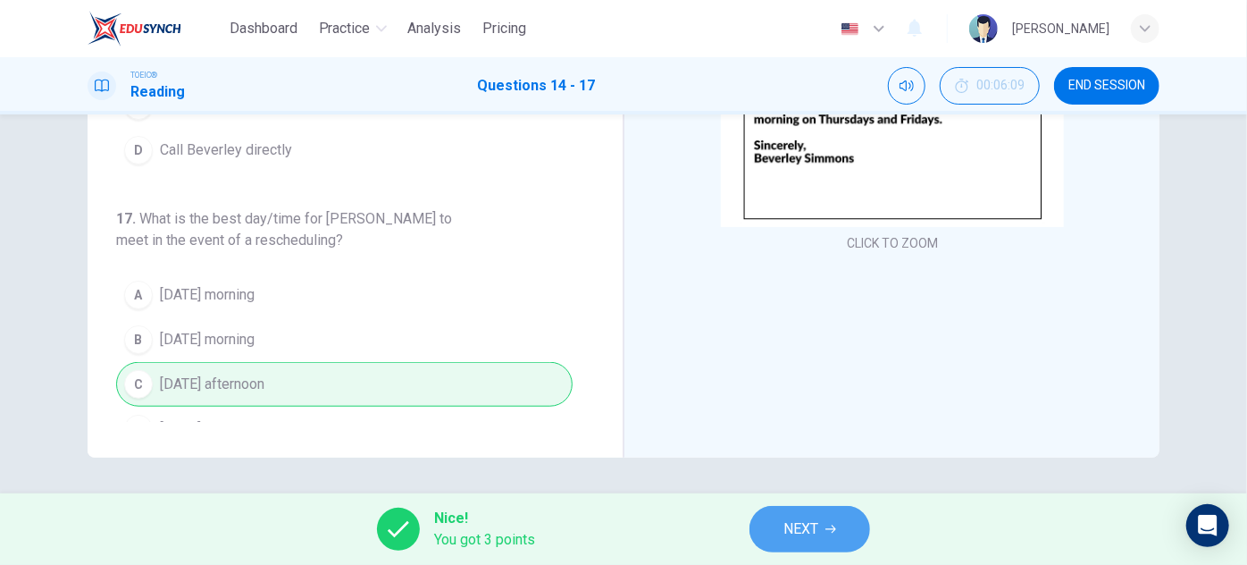
click at [824, 524] on button "NEXT" at bounding box center [810, 529] width 121 height 46
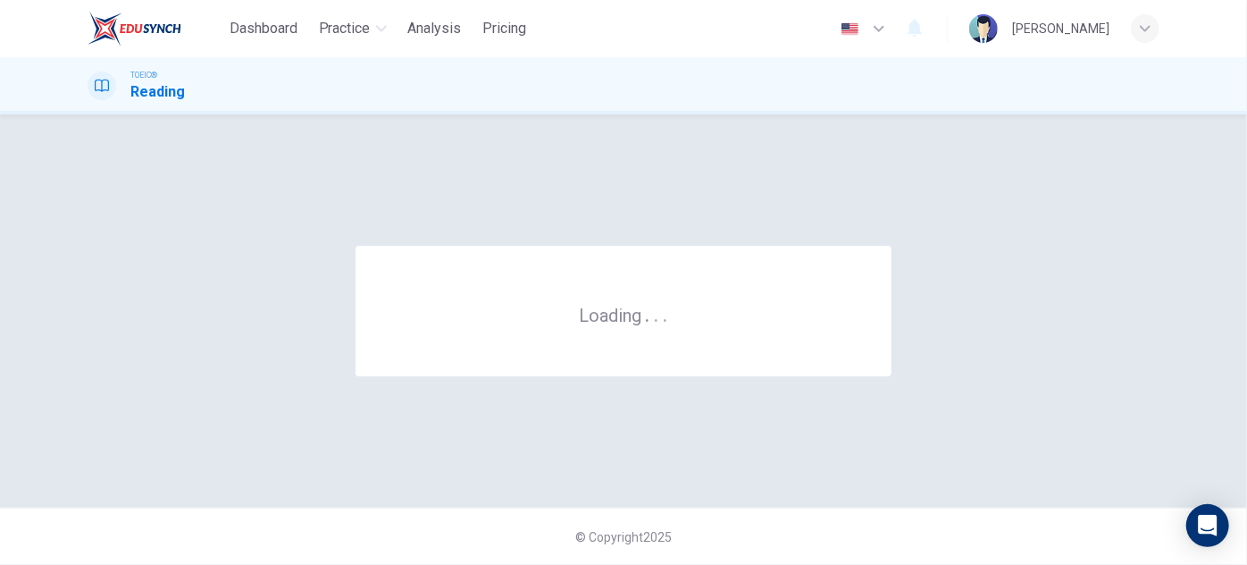
scroll to position [0, 0]
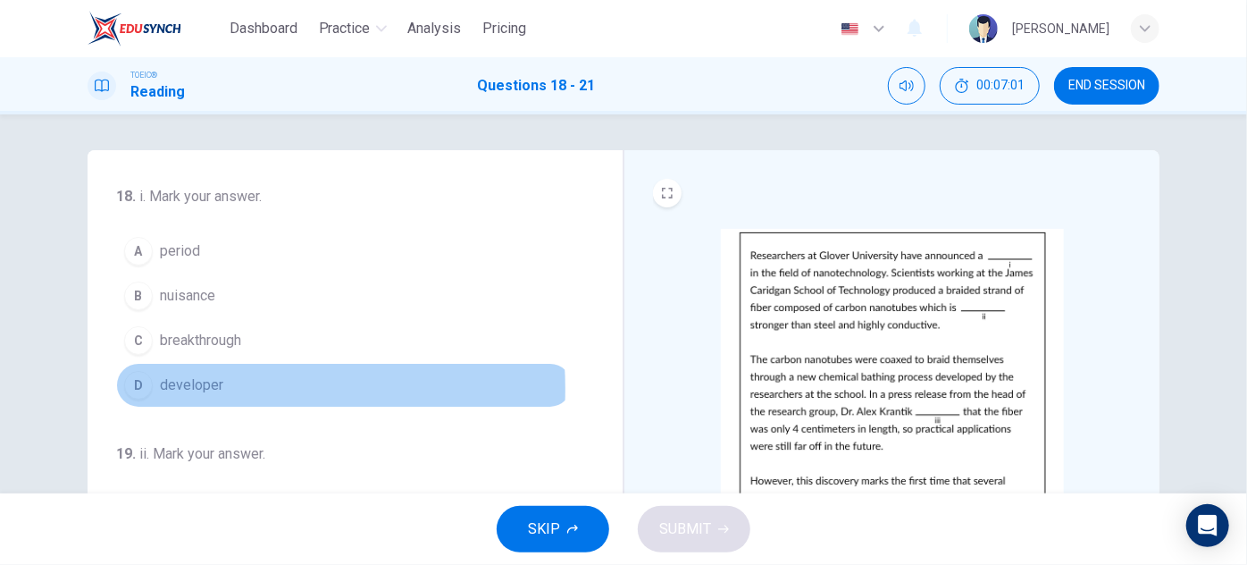
click at [171, 387] on span "developer" at bounding box center [191, 384] width 63 height 21
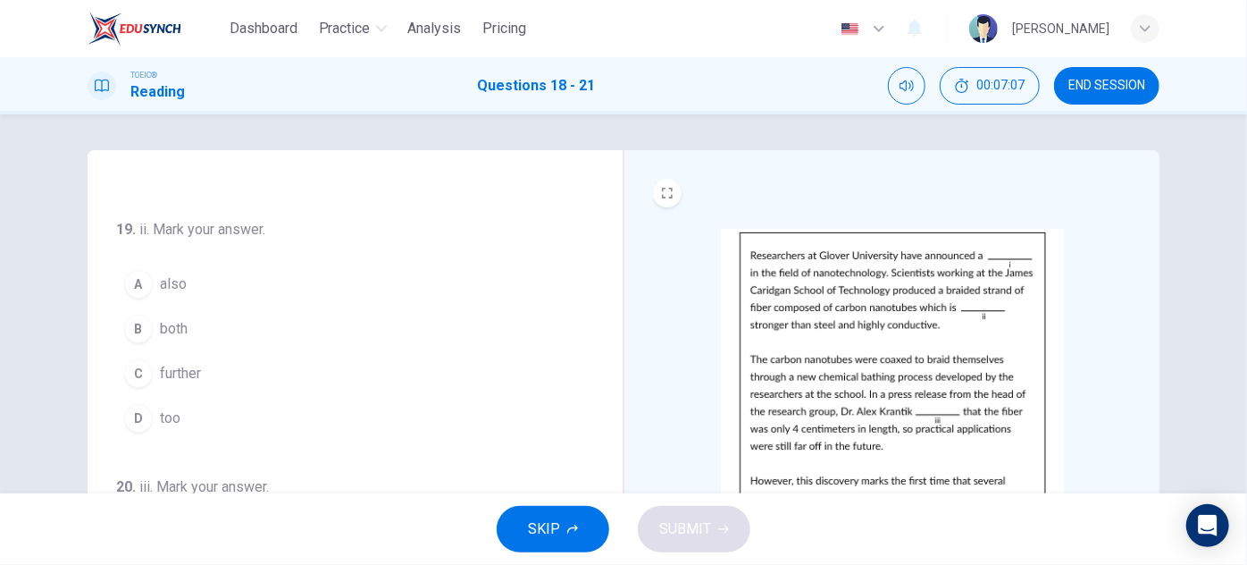
scroll to position [227, 0]
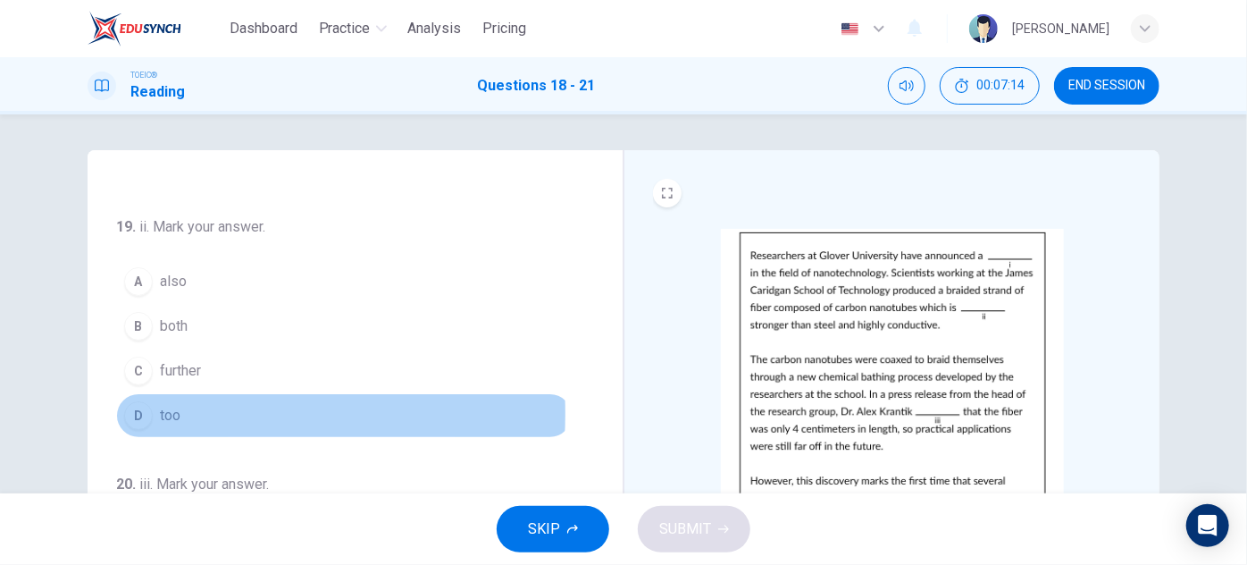
click at [140, 409] on div "D" at bounding box center [138, 415] width 29 height 29
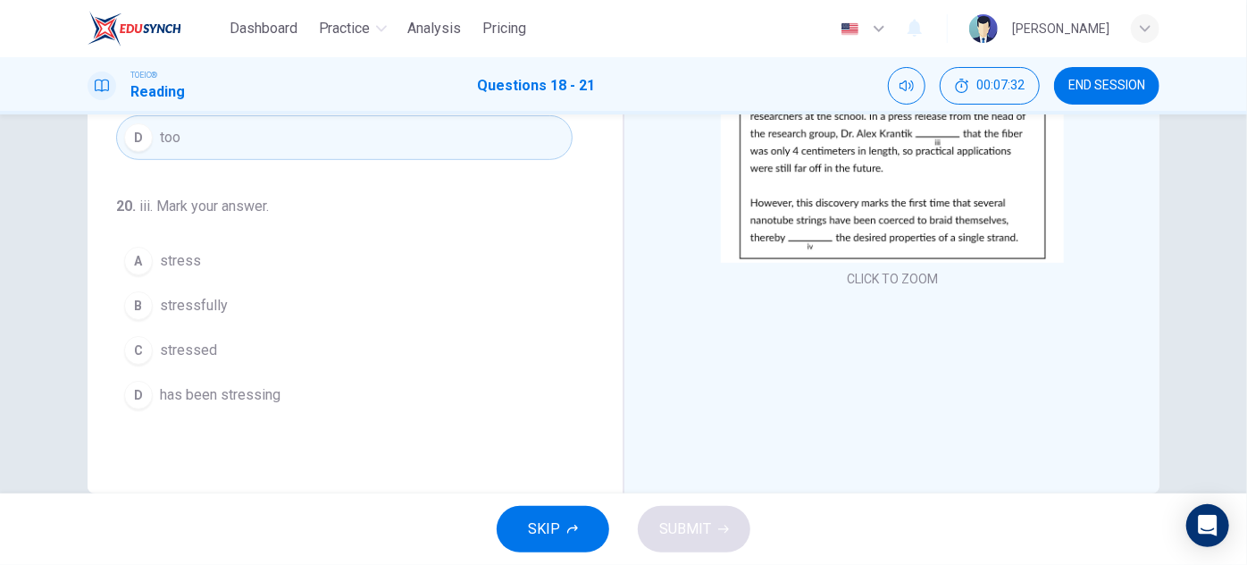
scroll to position [279, 0]
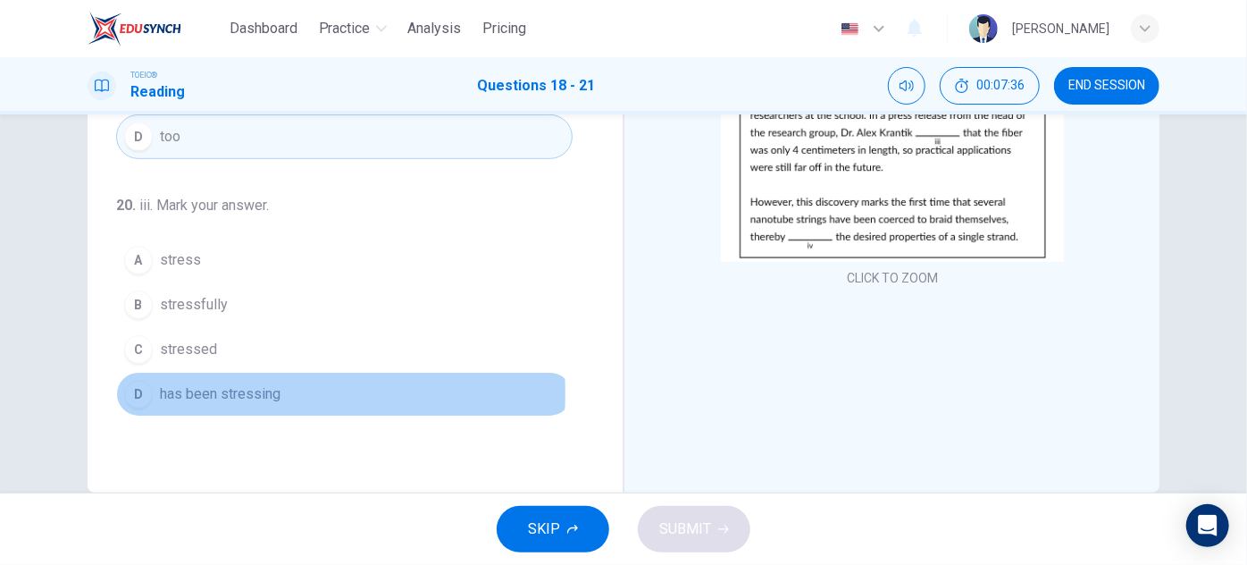
click at [246, 386] on span "has been stressing" at bounding box center [220, 393] width 121 height 21
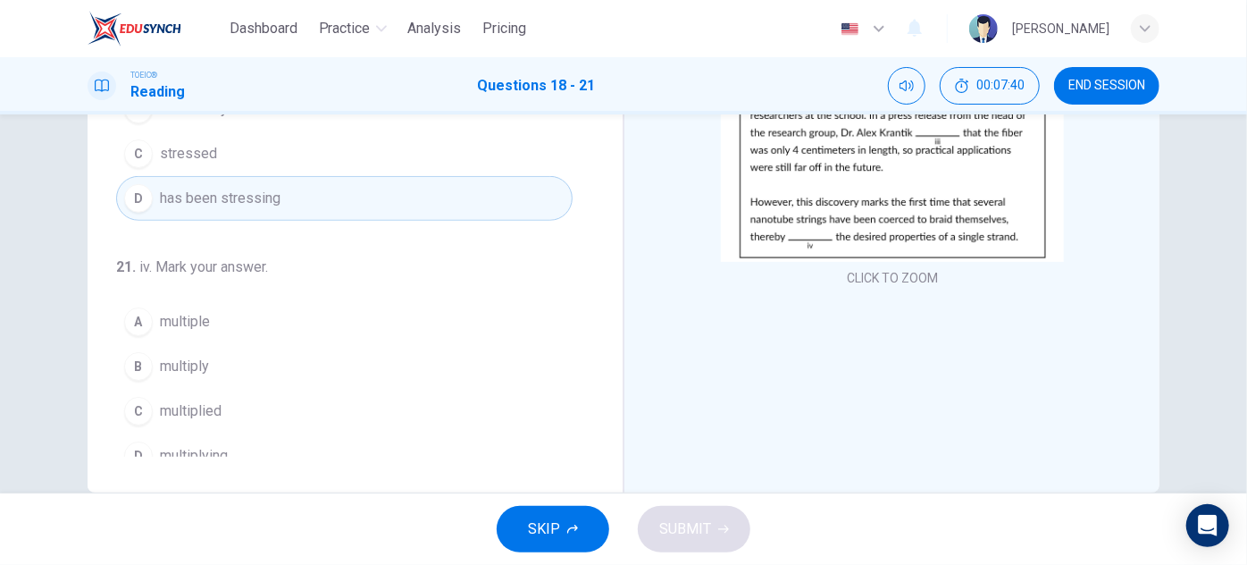
scroll to position [436, 0]
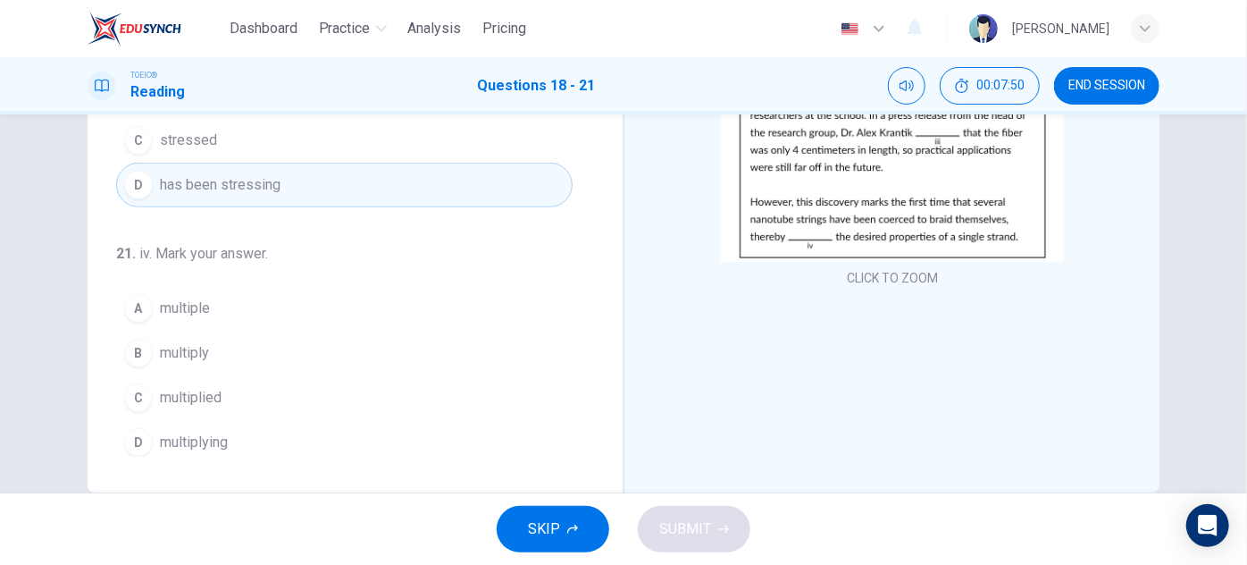
drag, startPoint x: 213, startPoint y: 381, endPoint x: 678, endPoint y: 467, distance: 473.4
click at [678, 467] on div "18 . i. Mark your answer. A period B nuisance C breakthrough D developer 19 . i…" at bounding box center [624, 181] width 1072 height 621
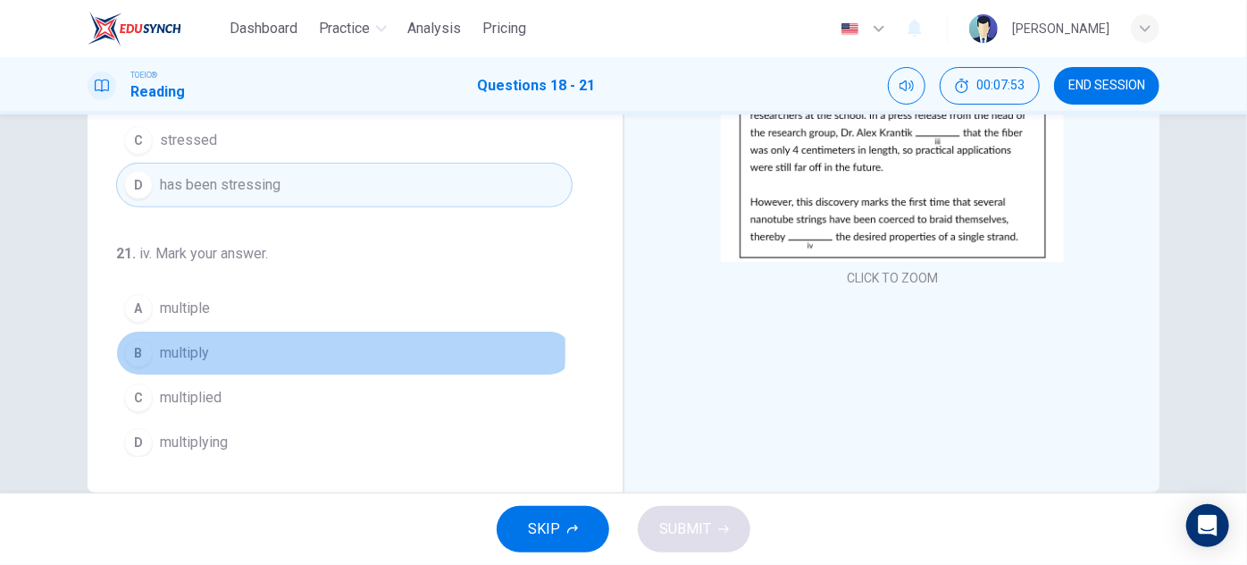
click at [186, 342] on span "multiply" at bounding box center [184, 352] width 49 height 21
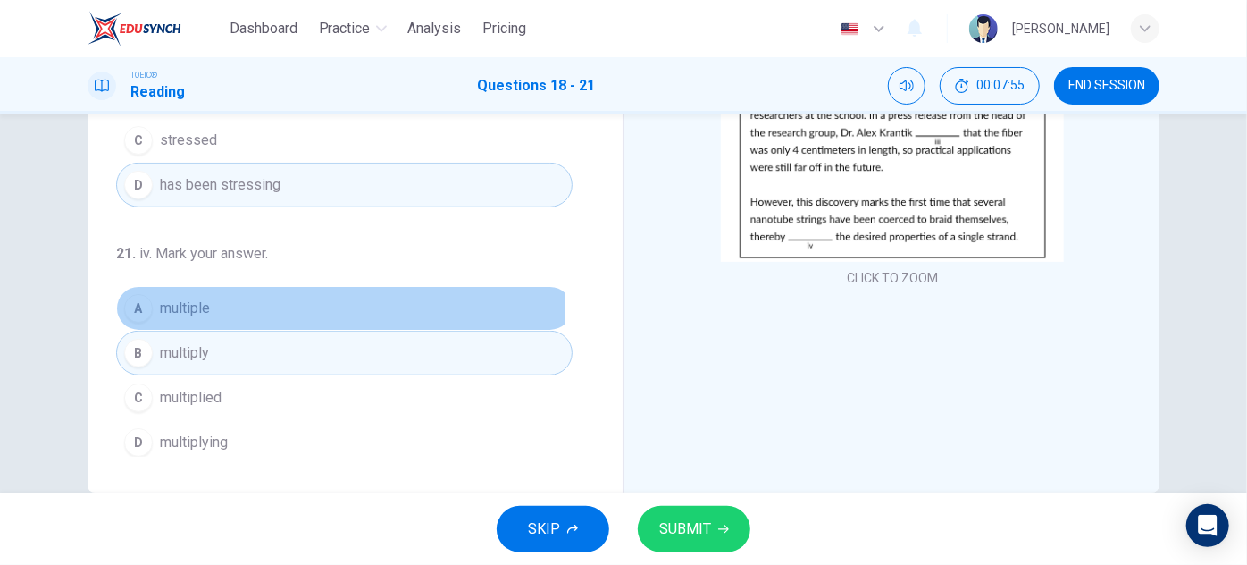
click at [243, 304] on button "A multiple" at bounding box center [344, 308] width 457 height 45
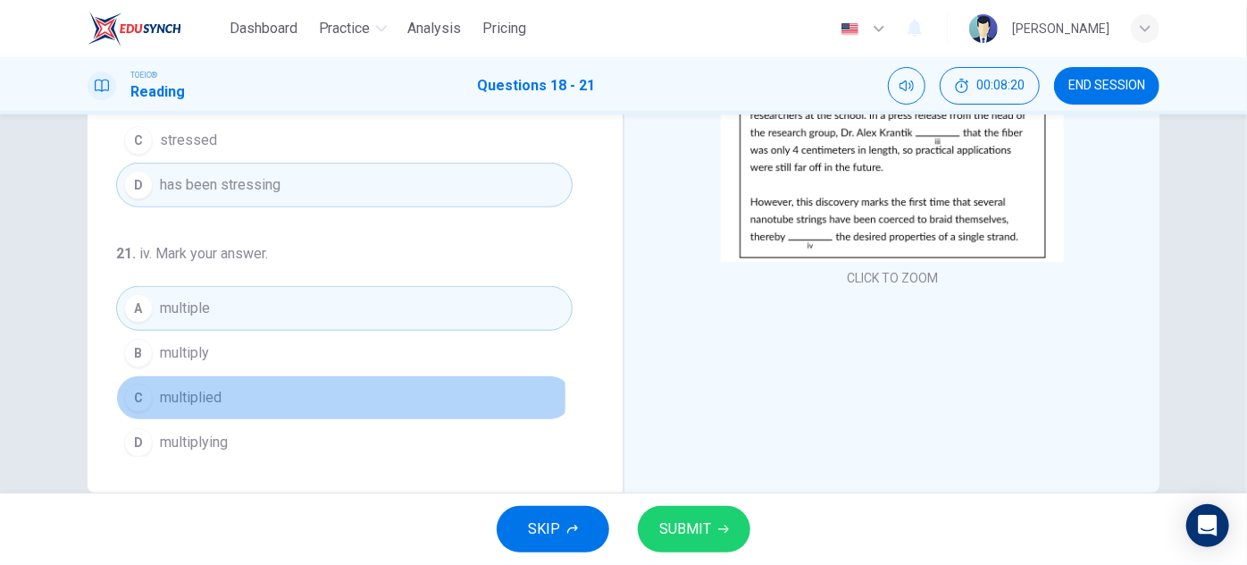
click at [214, 389] on span "multiplied" at bounding box center [191, 397] width 62 height 21
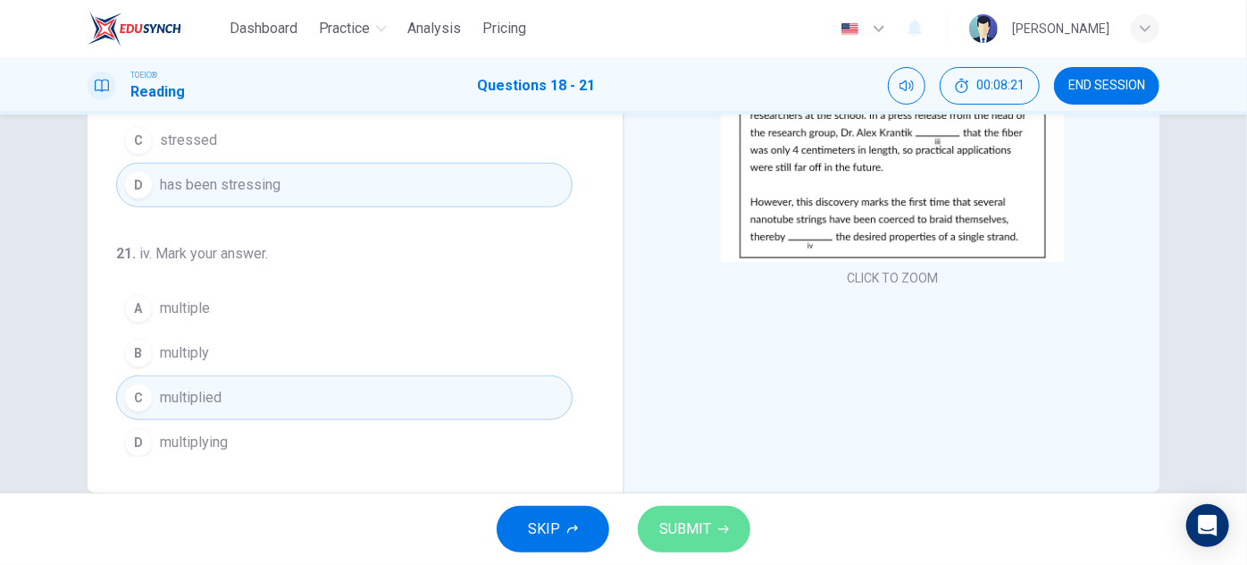
click at [692, 516] on span "SUBMIT" at bounding box center [685, 528] width 52 height 25
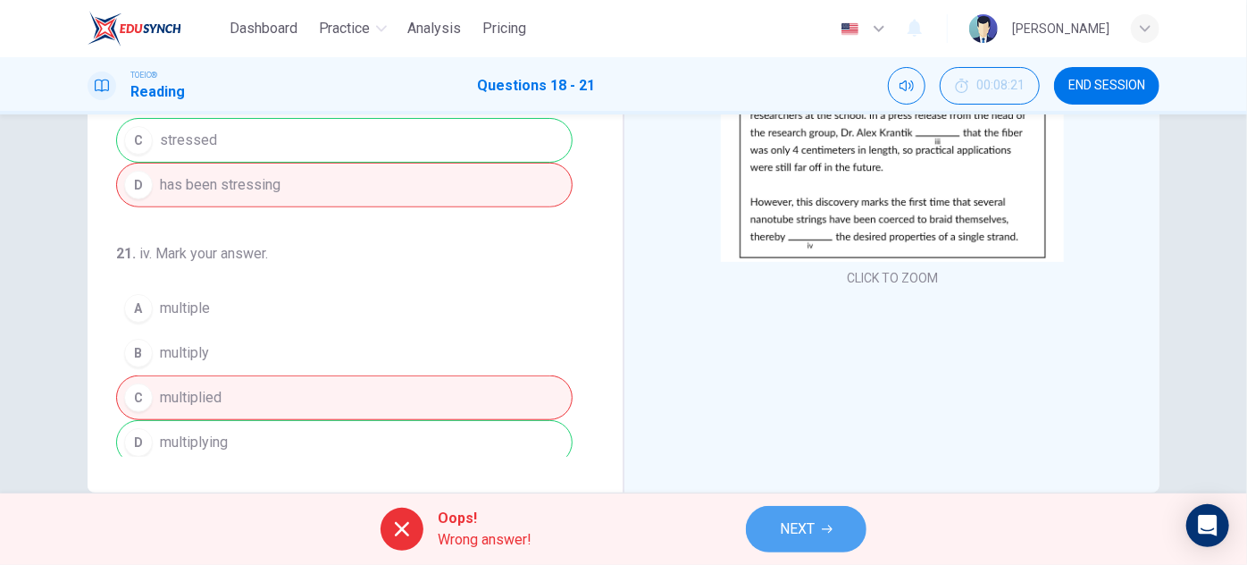
click at [769, 519] on button "NEXT" at bounding box center [806, 529] width 121 height 46
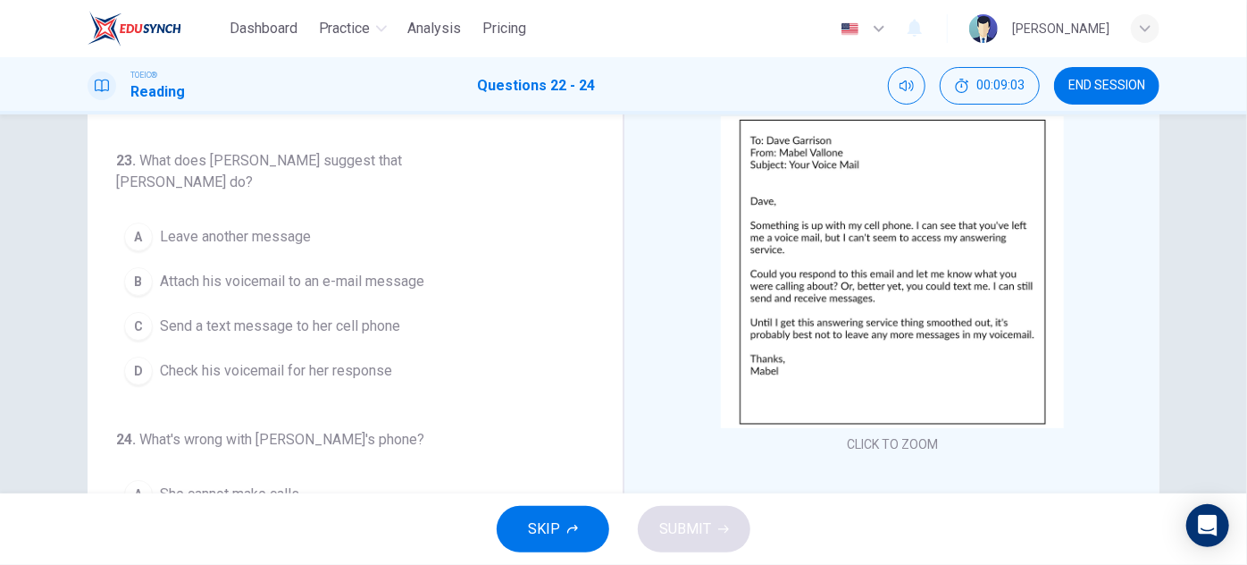
scroll to position [0, 0]
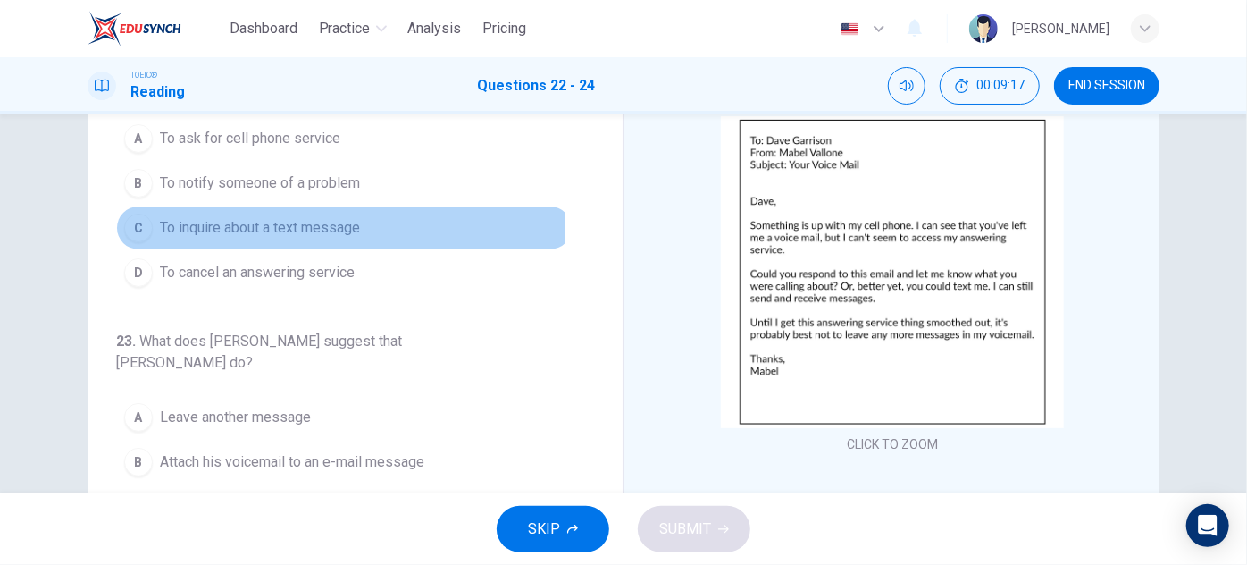
click at [247, 229] on span "To inquire about a text message" at bounding box center [260, 227] width 200 height 21
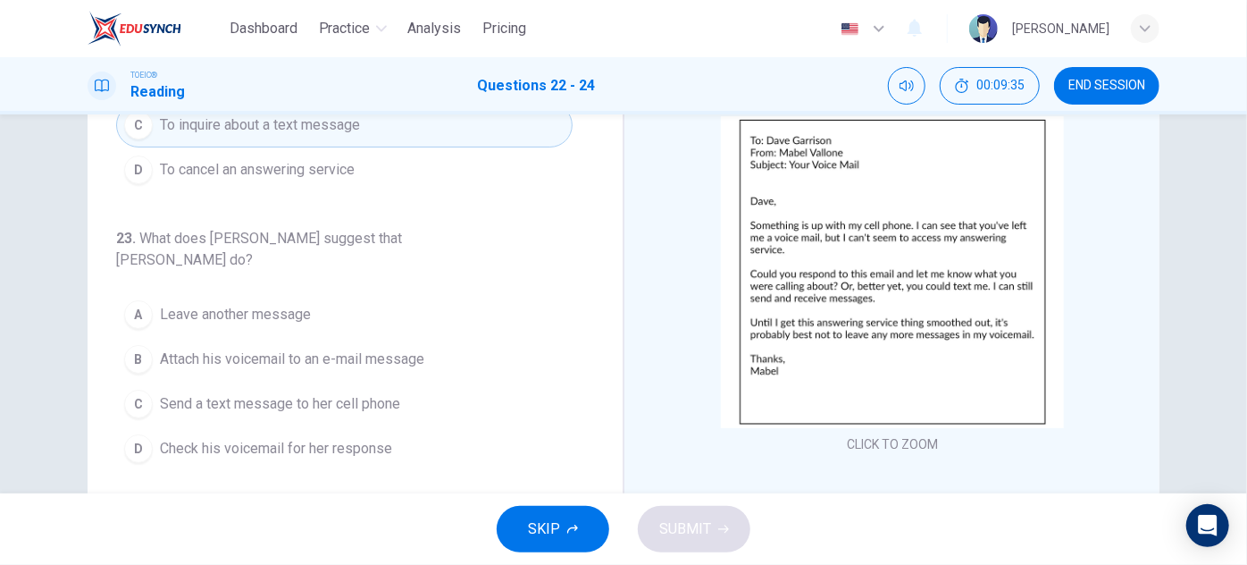
scroll to position [102, 0]
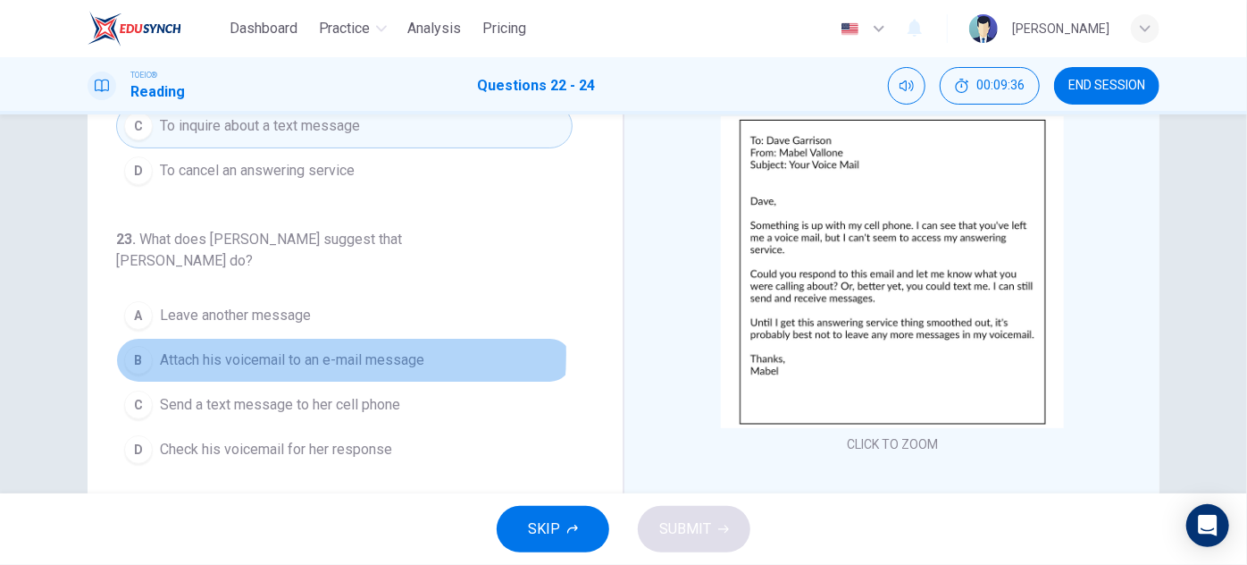
click at [255, 349] on span "Attach his voicemail to an e-mail message" at bounding box center [292, 359] width 264 height 21
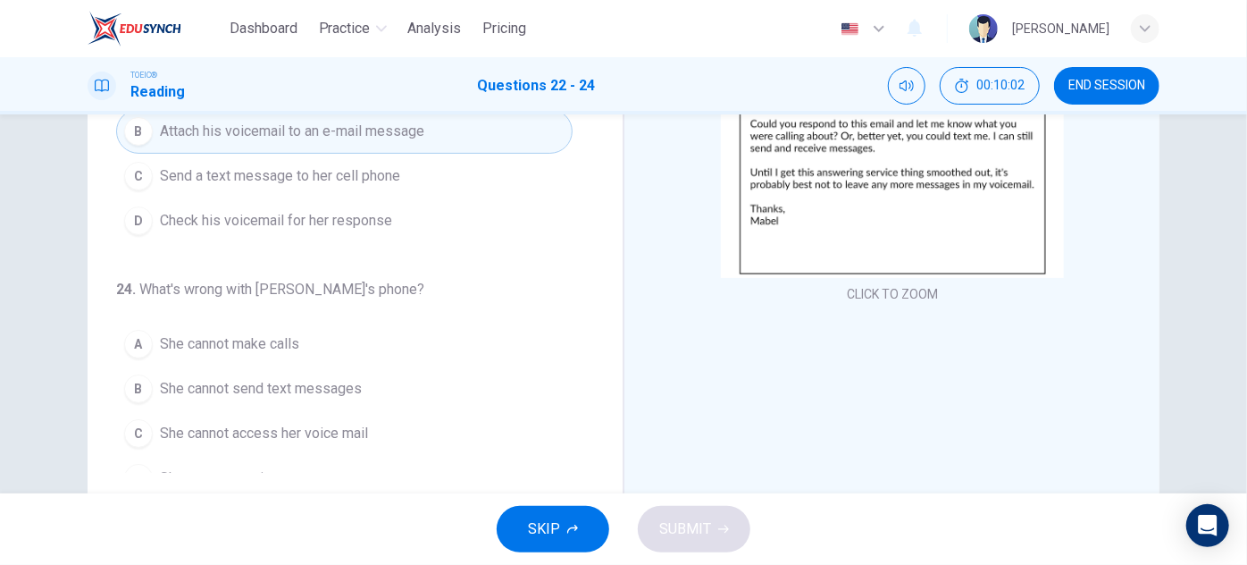
scroll to position [314, 0]
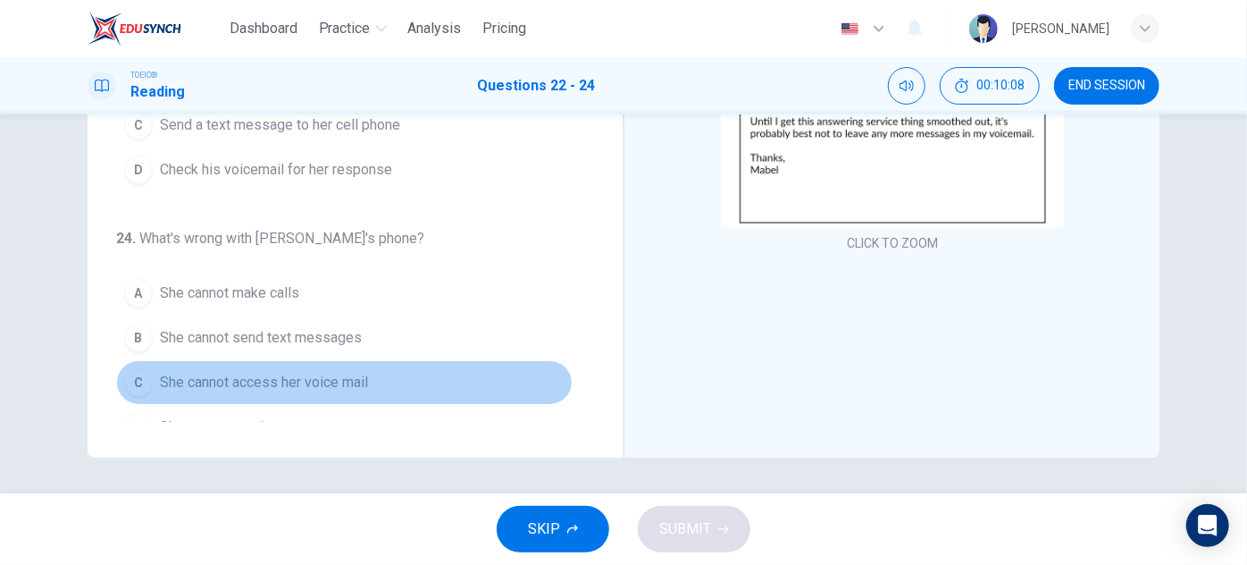
click at [359, 372] on span "She cannot access her voice mail" at bounding box center [264, 382] width 208 height 21
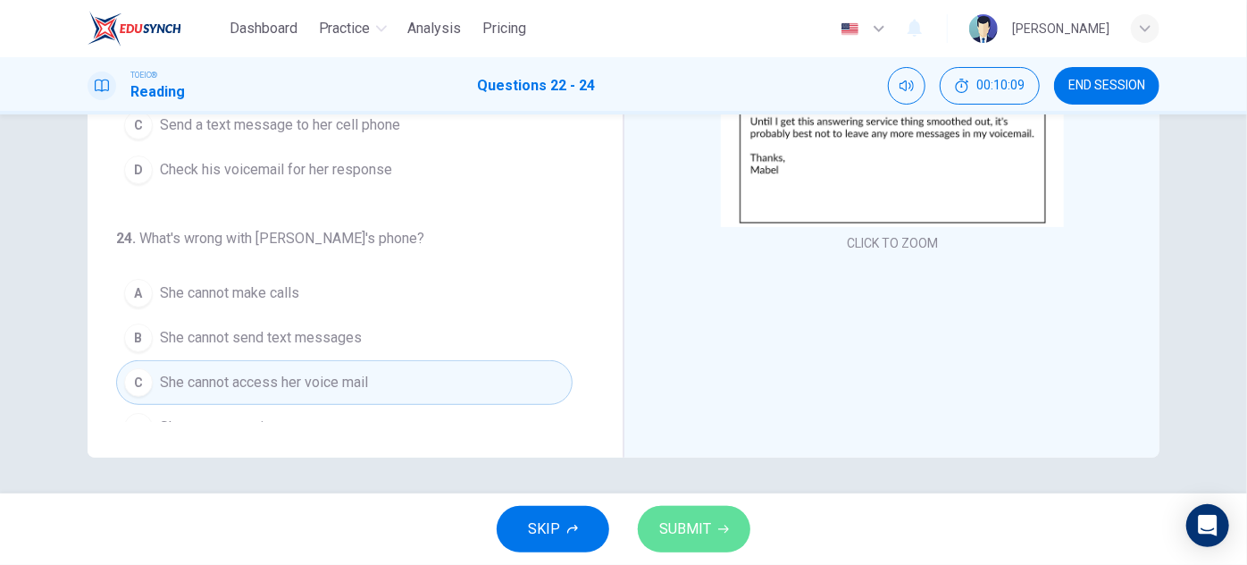
click at [686, 530] on span "SUBMIT" at bounding box center [685, 528] width 52 height 25
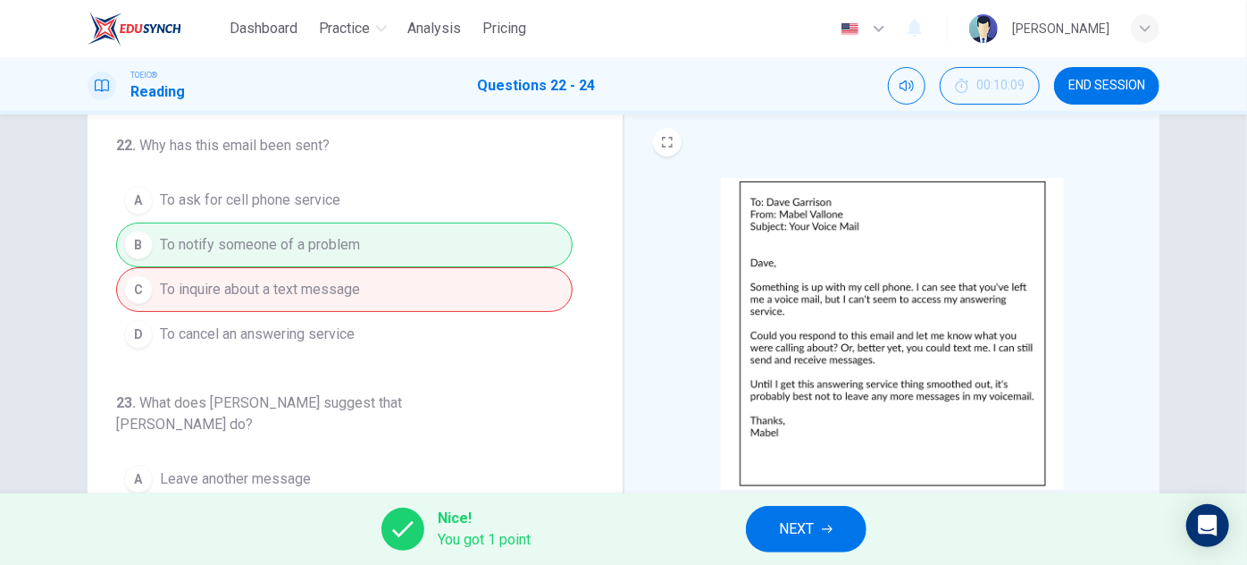
scroll to position [46, 0]
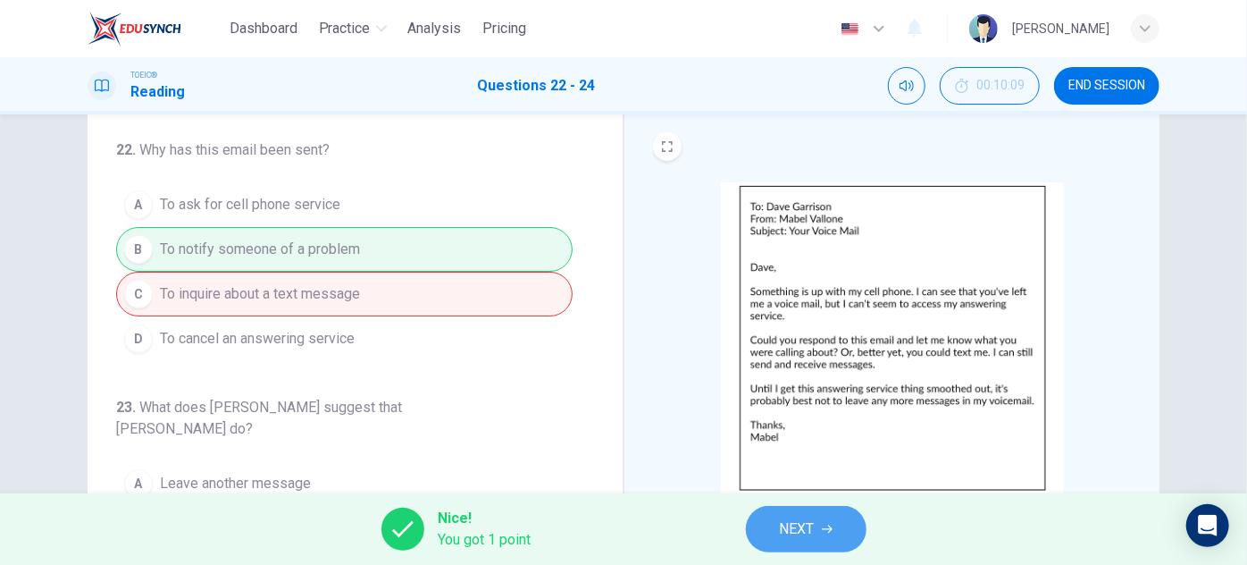
click at [817, 532] on button "NEXT" at bounding box center [806, 529] width 121 height 46
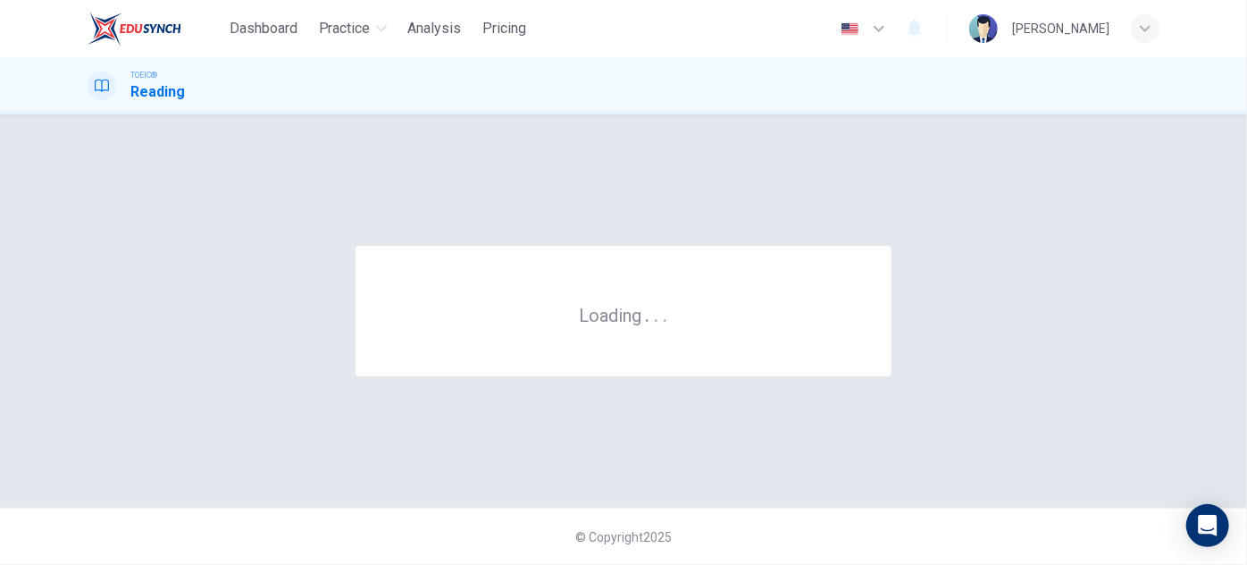
scroll to position [0, 0]
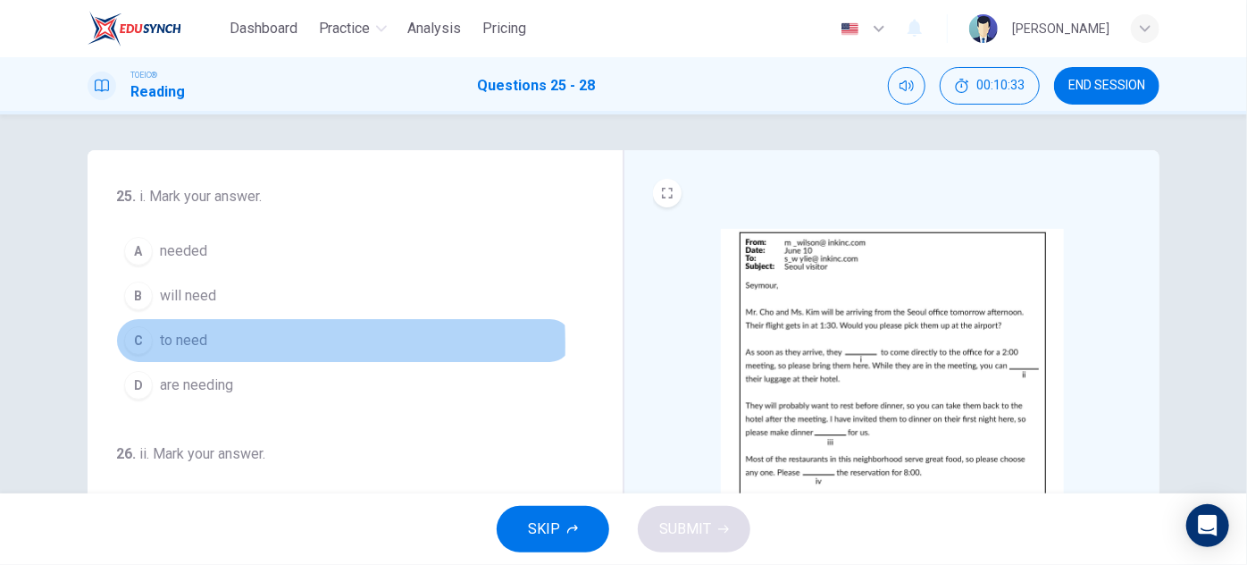
click at [138, 343] on div "C" at bounding box center [138, 340] width 29 height 29
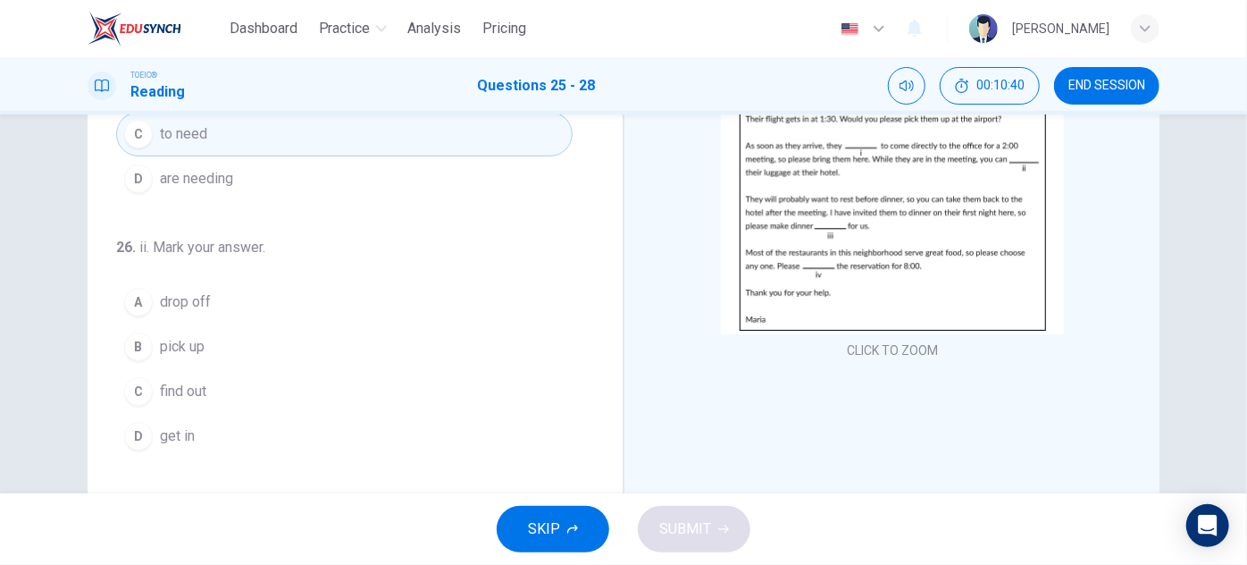
scroll to position [212, 0]
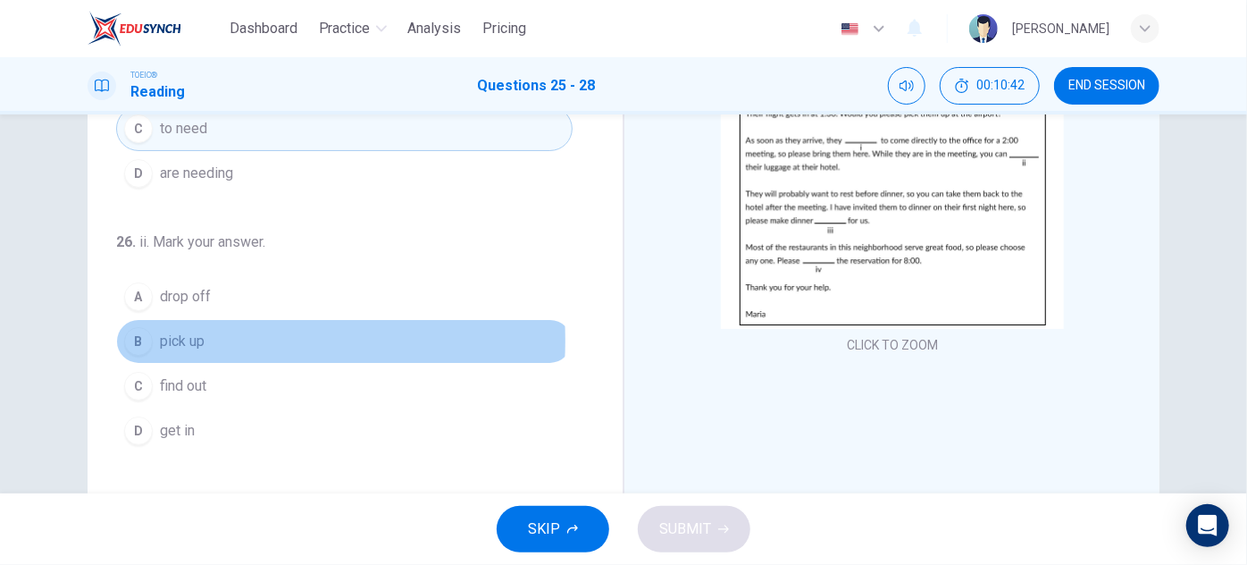
click at [179, 338] on span "pick up" at bounding box center [182, 341] width 45 height 21
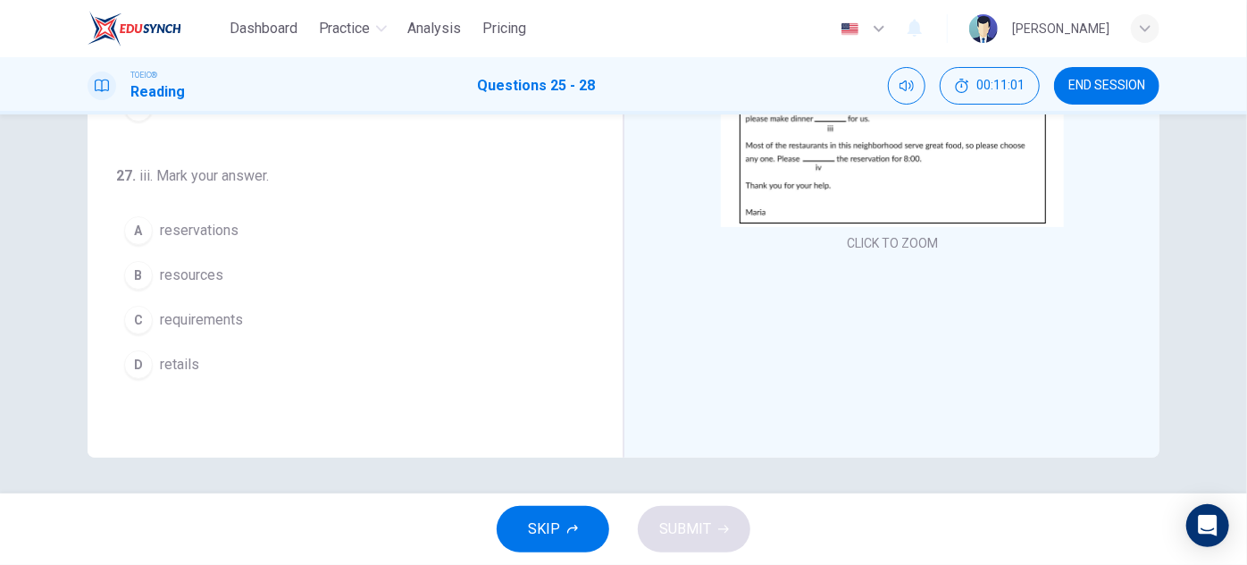
scroll to position [223, 0]
drag, startPoint x: 604, startPoint y: 161, endPoint x: 613, endPoint y: 282, distance: 121.8
click at [613, 282] on div "25 . i. Mark your answer. A needed B will need C to need D are needing 26 . ii.…" at bounding box center [356, 147] width 536 height 621
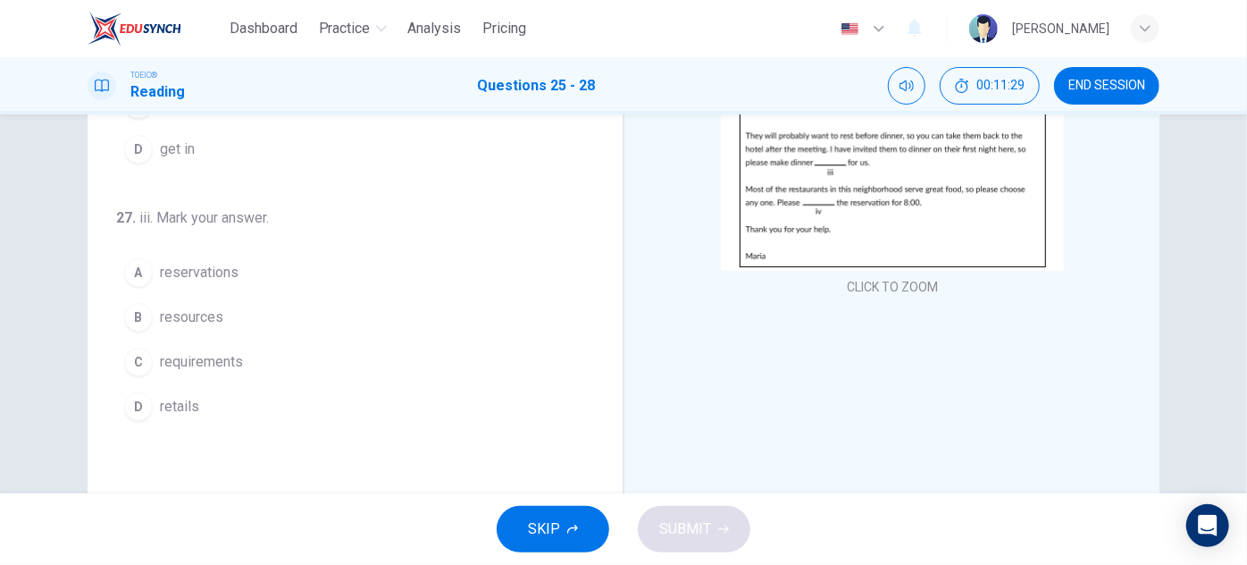
scroll to position [272, 0]
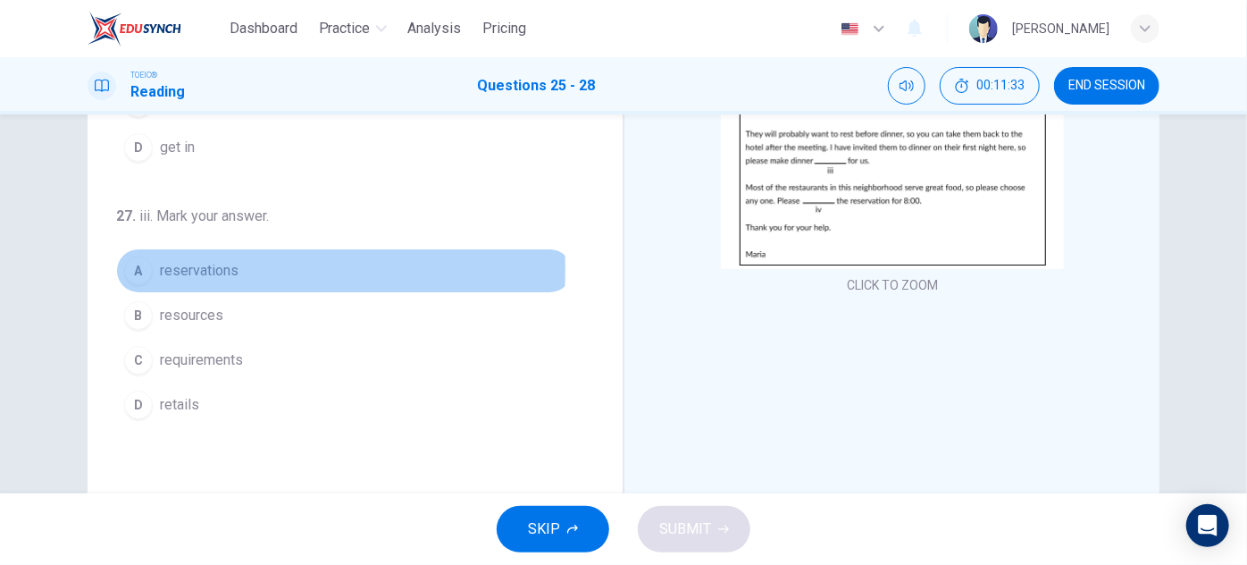
click at [136, 264] on div "A" at bounding box center [138, 270] width 29 height 29
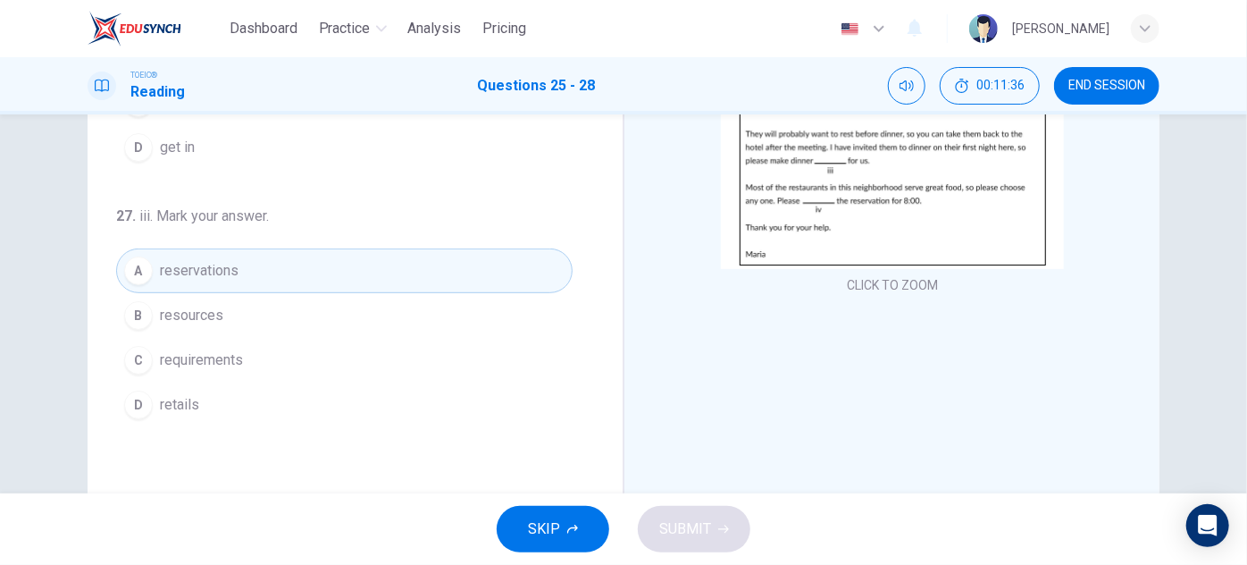
click at [173, 368] on button "C requirements" at bounding box center [344, 360] width 457 height 45
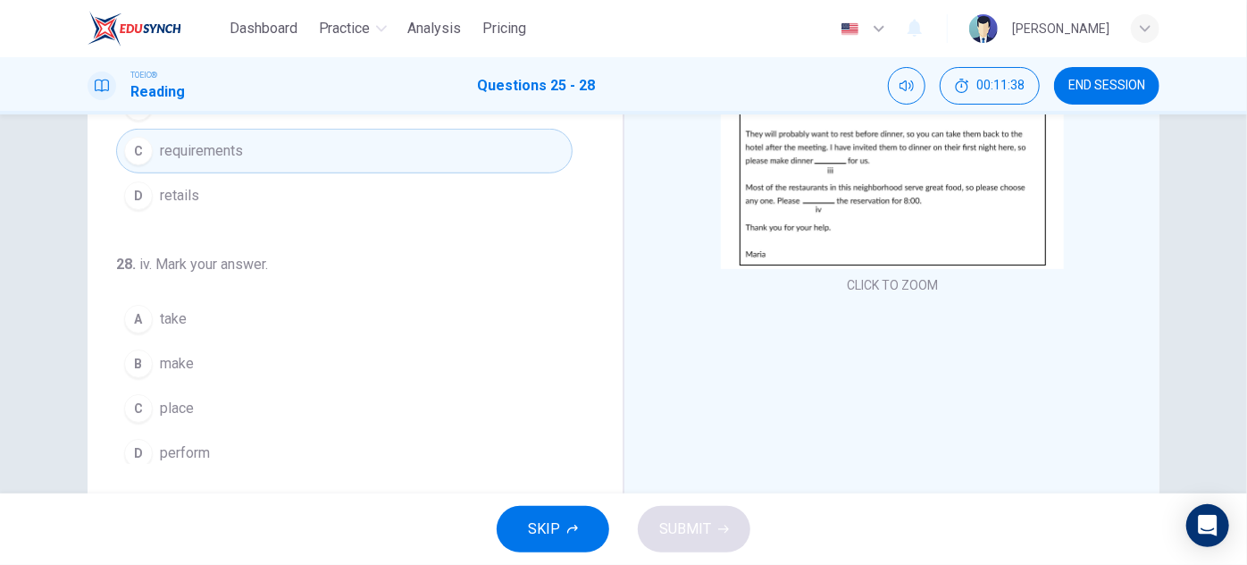
scroll to position [436, 0]
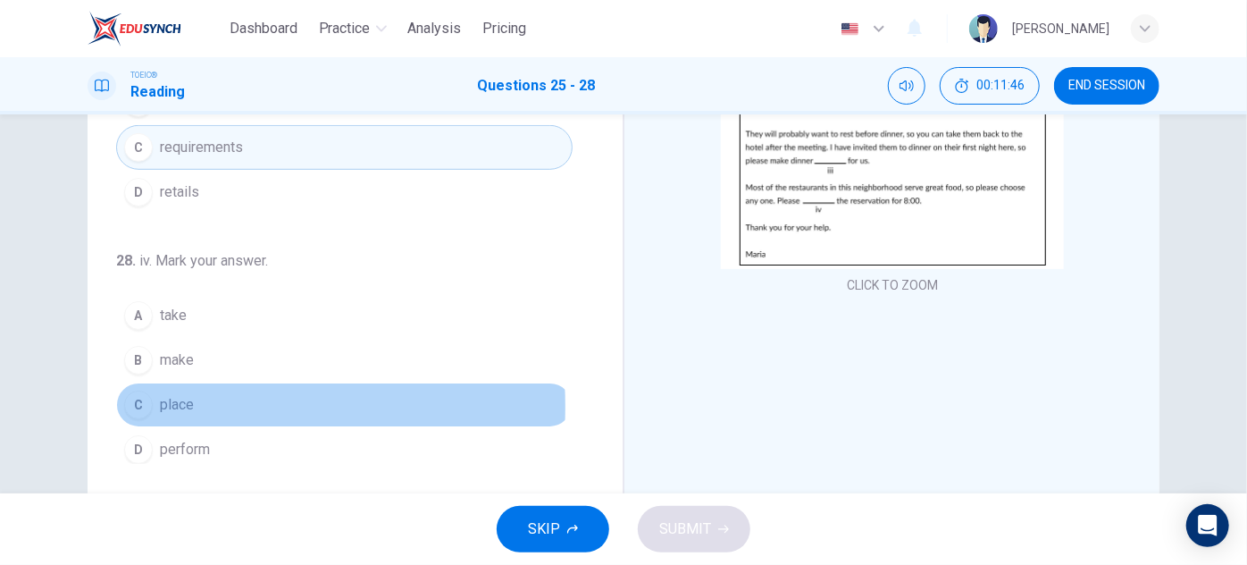
click at [134, 399] on div "C" at bounding box center [138, 404] width 29 height 29
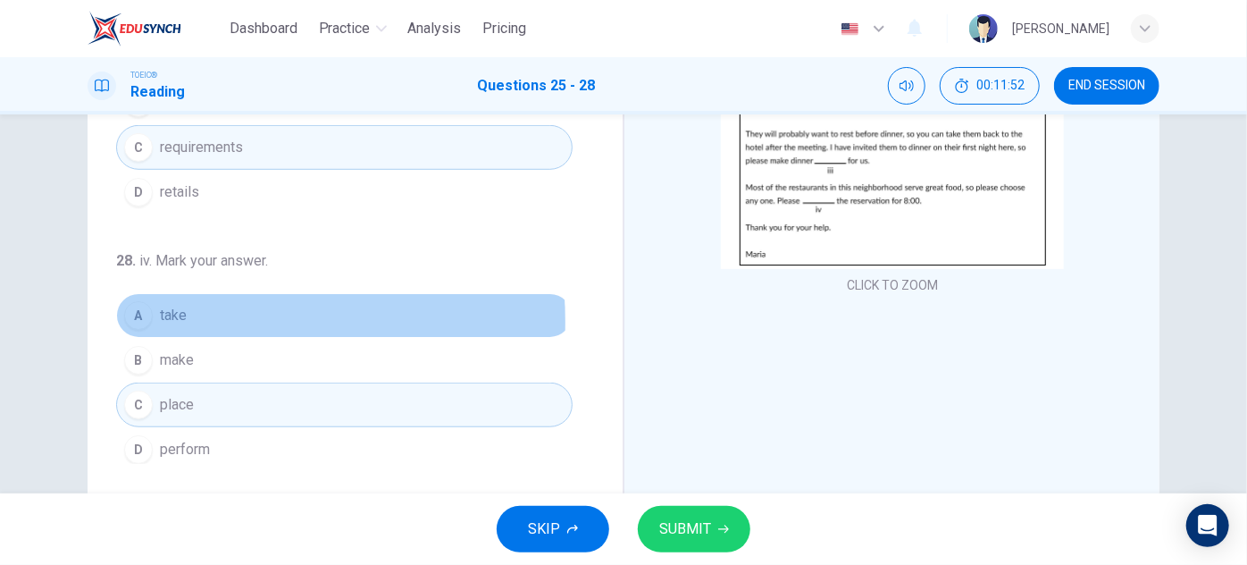
click at [169, 315] on span "take" at bounding box center [173, 315] width 27 height 21
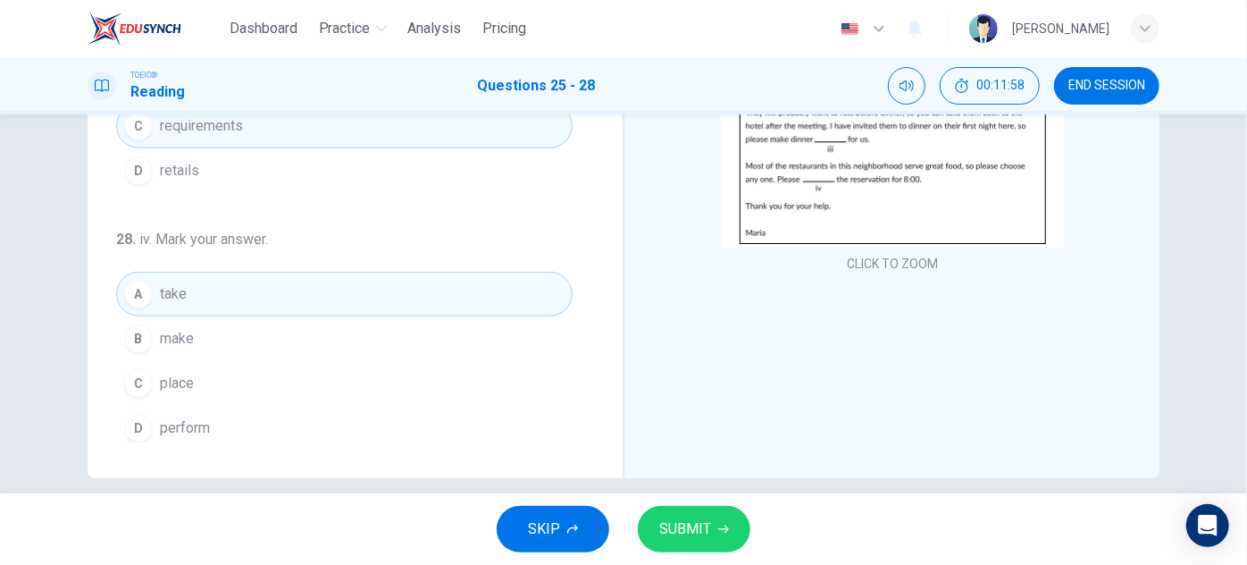
scroll to position [314, 0]
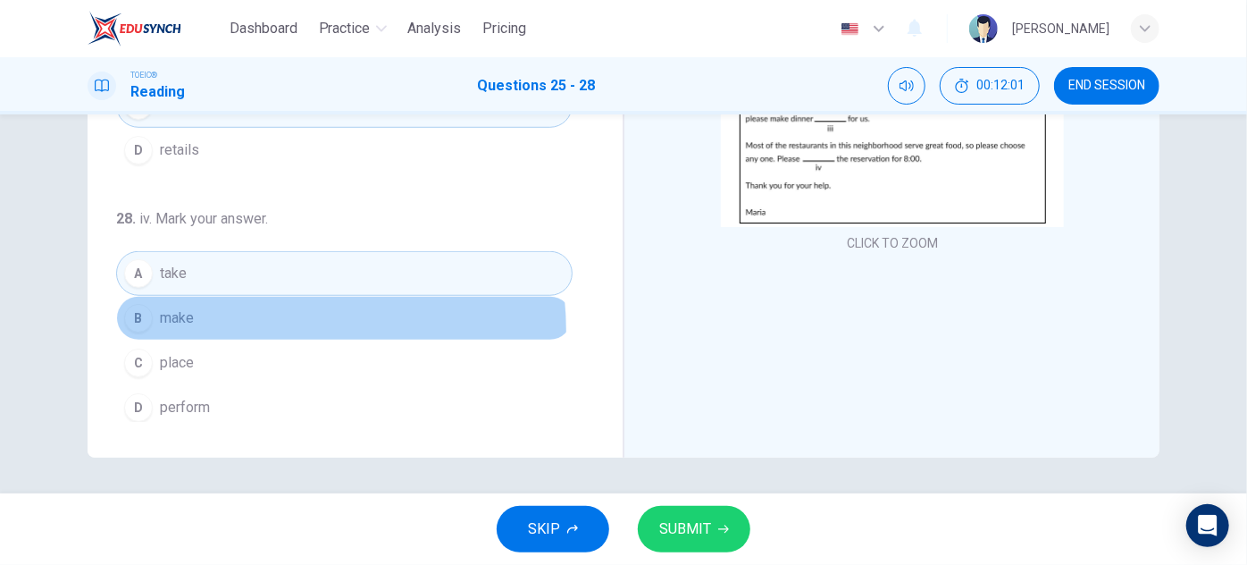
click at [197, 326] on button "B make" at bounding box center [344, 318] width 457 height 45
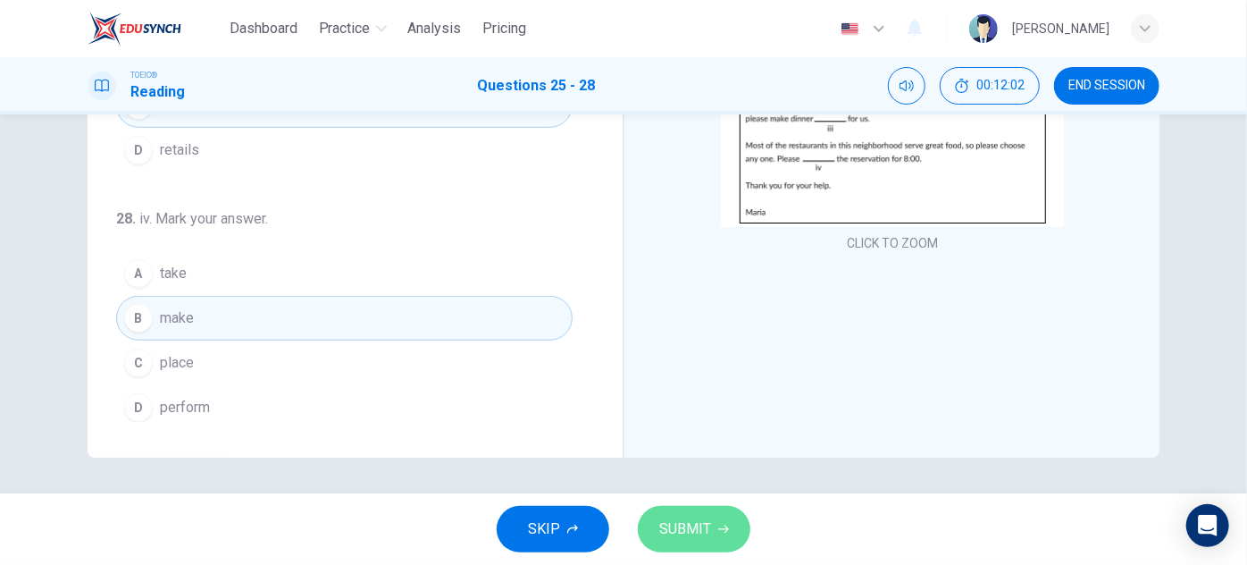
click at [697, 528] on span "SUBMIT" at bounding box center [685, 528] width 52 height 25
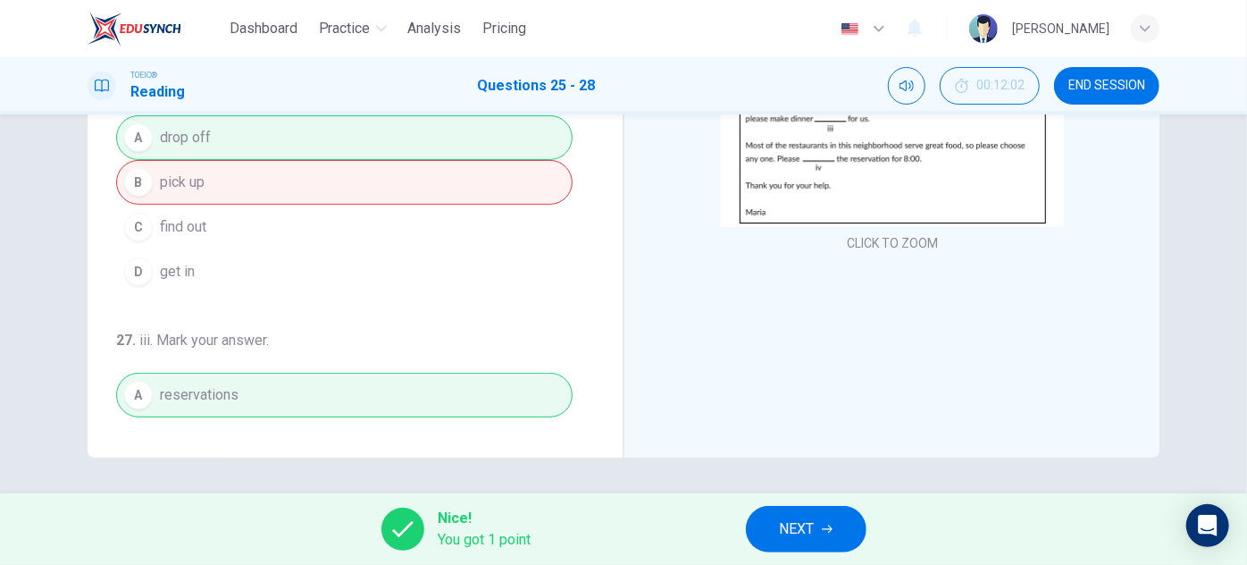
scroll to position [0, 0]
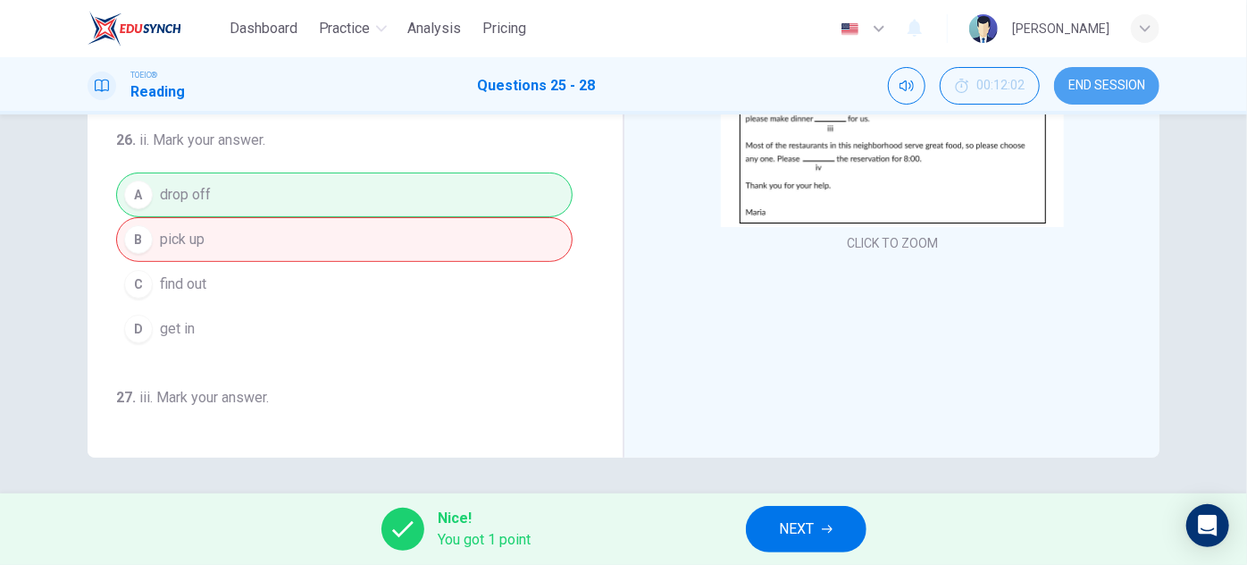
click at [1105, 77] on button "END SESSION" at bounding box center [1106, 86] width 105 height 38
